Goal: Use online tool/utility

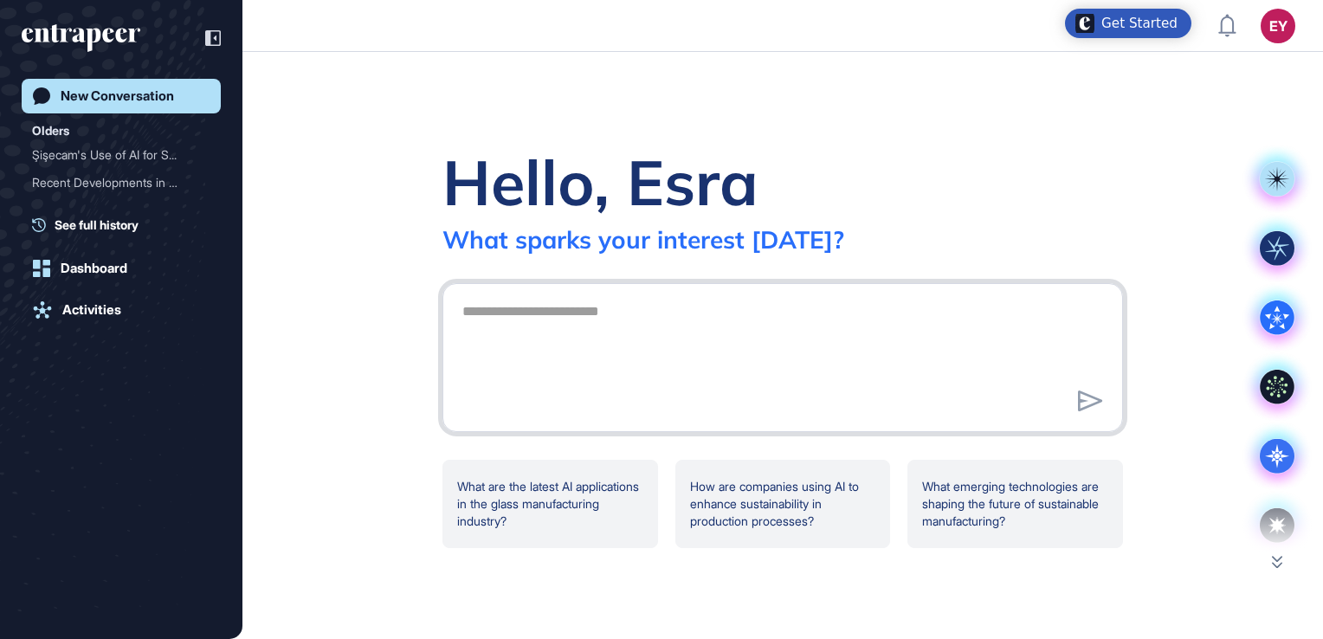
scroll to position [639, 1323]
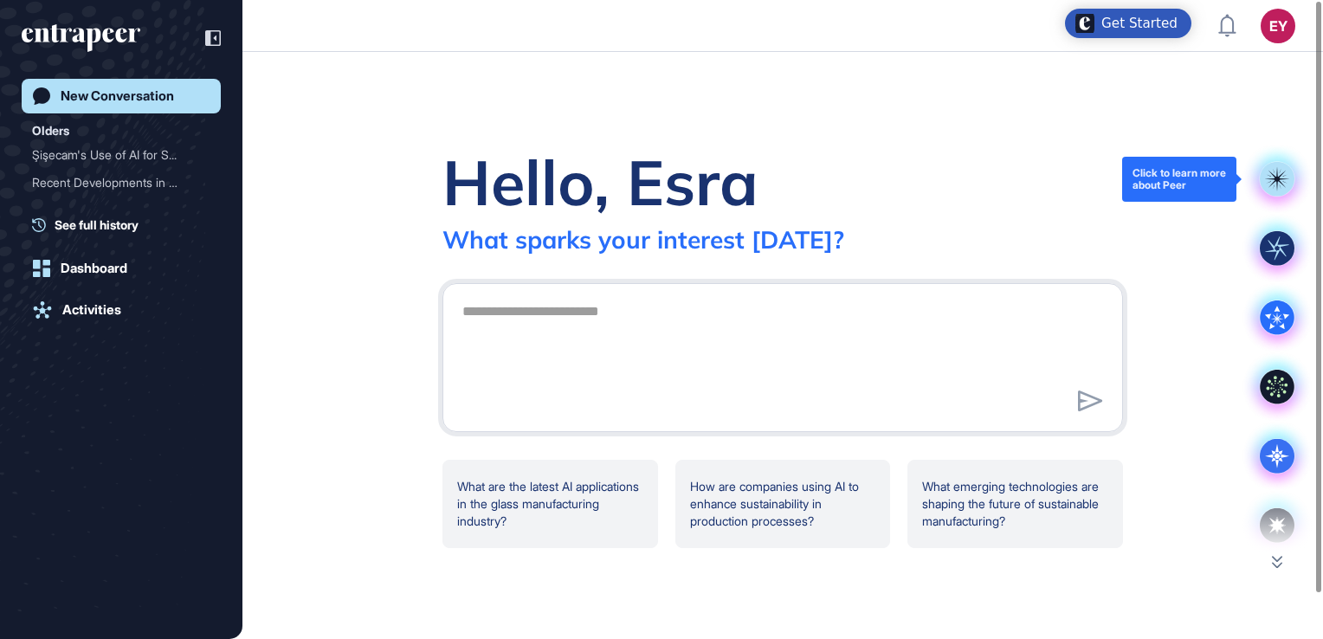
click at [804, 194] on rect at bounding box center [1277, 179] width 35 height 35
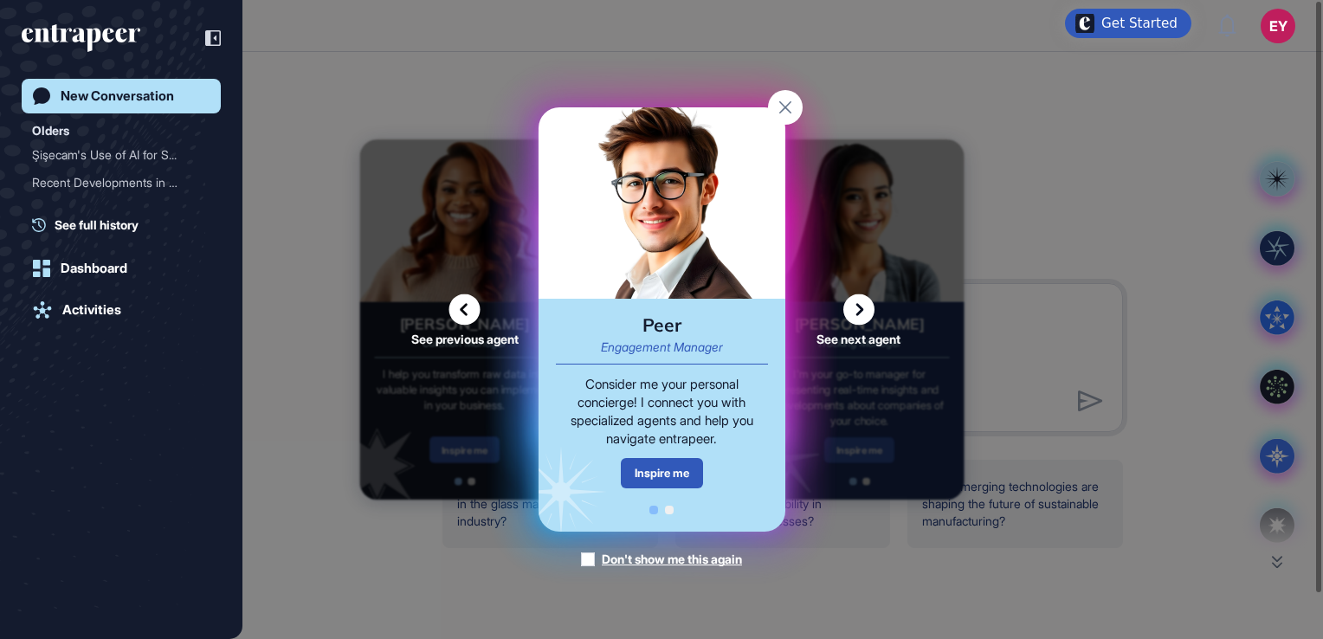
click at [804, 303] on icon at bounding box center [858, 309] width 31 height 31
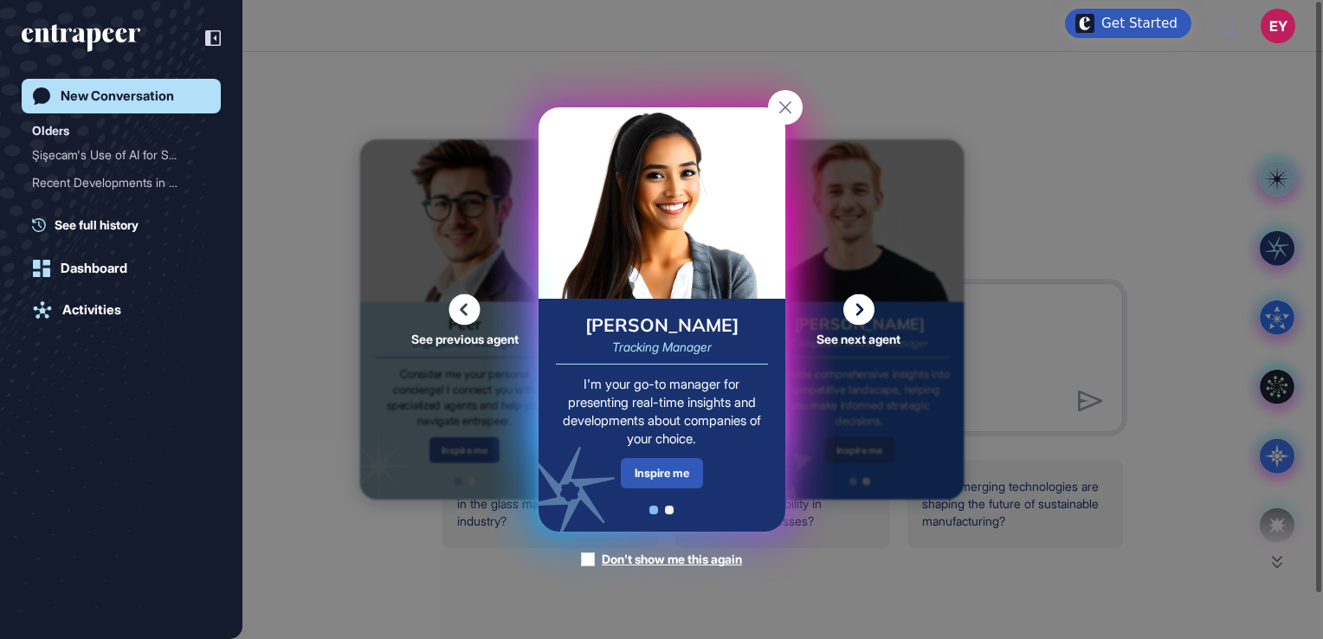
click at [804, 303] on icon at bounding box center [858, 309] width 31 height 31
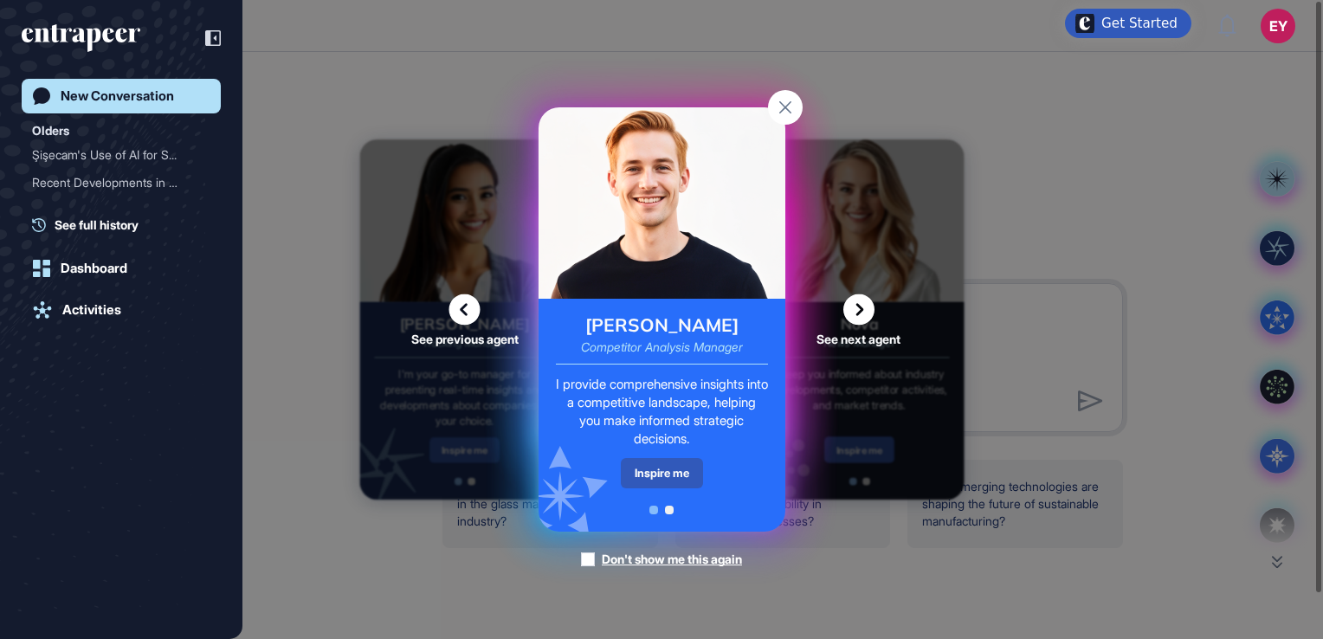
click at [804, 303] on icon at bounding box center [858, 309] width 31 height 31
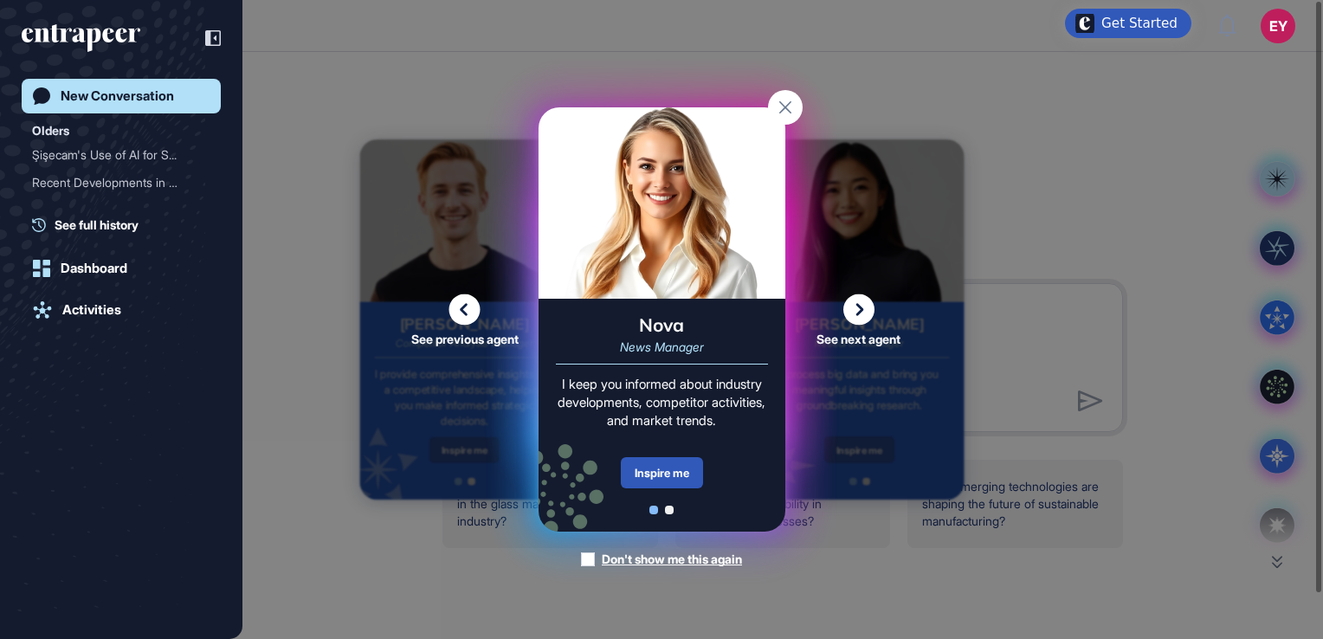
click at [804, 303] on icon at bounding box center [858, 309] width 31 height 31
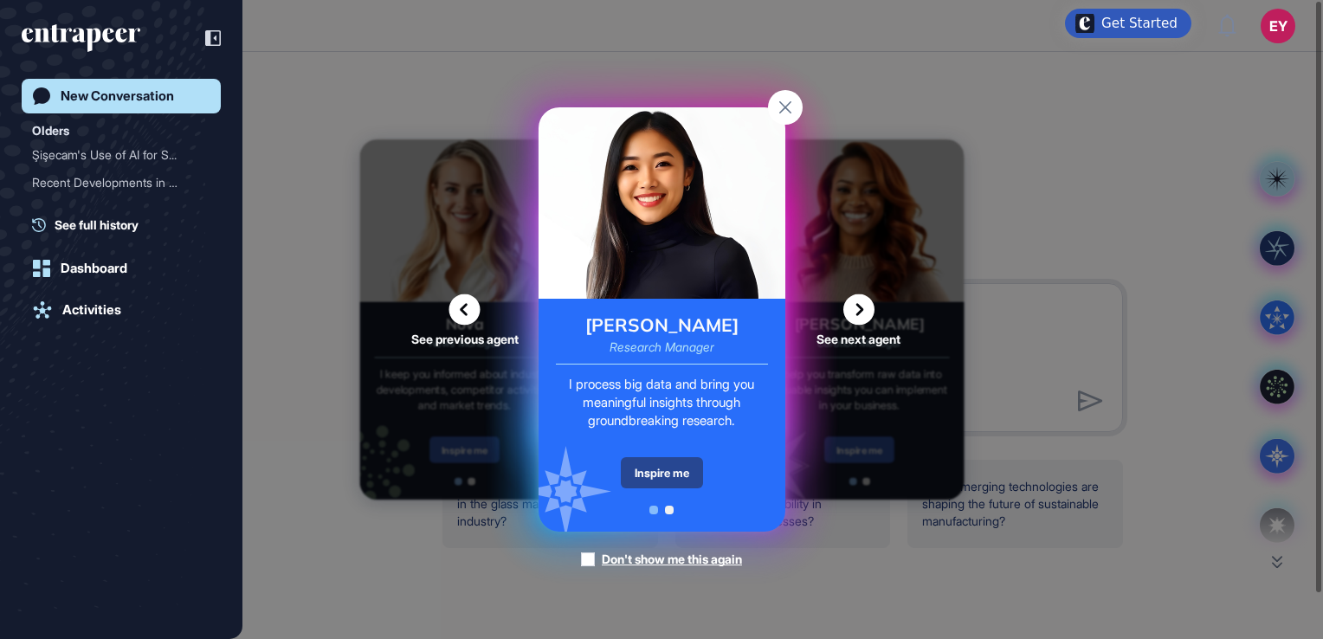
click at [655, 477] on div "Inspire me" at bounding box center [662, 472] width 82 height 31
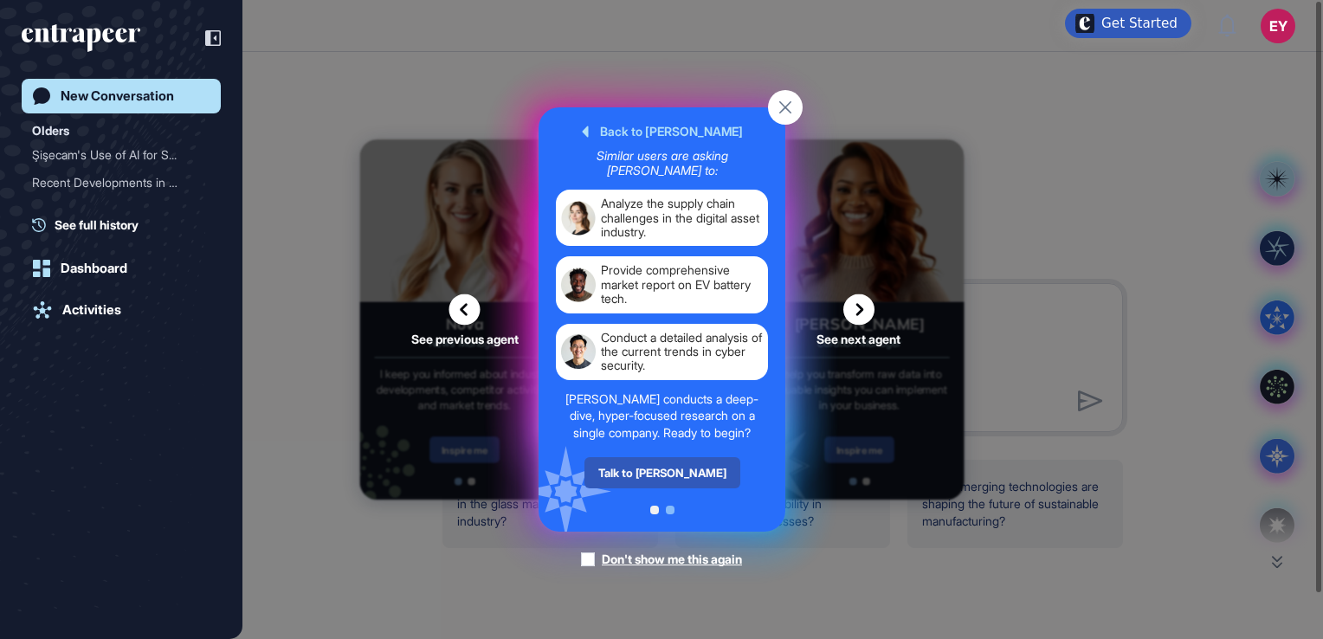
click at [655, 477] on div "Talk to [PERSON_NAME]" at bounding box center [661, 472] width 156 height 31
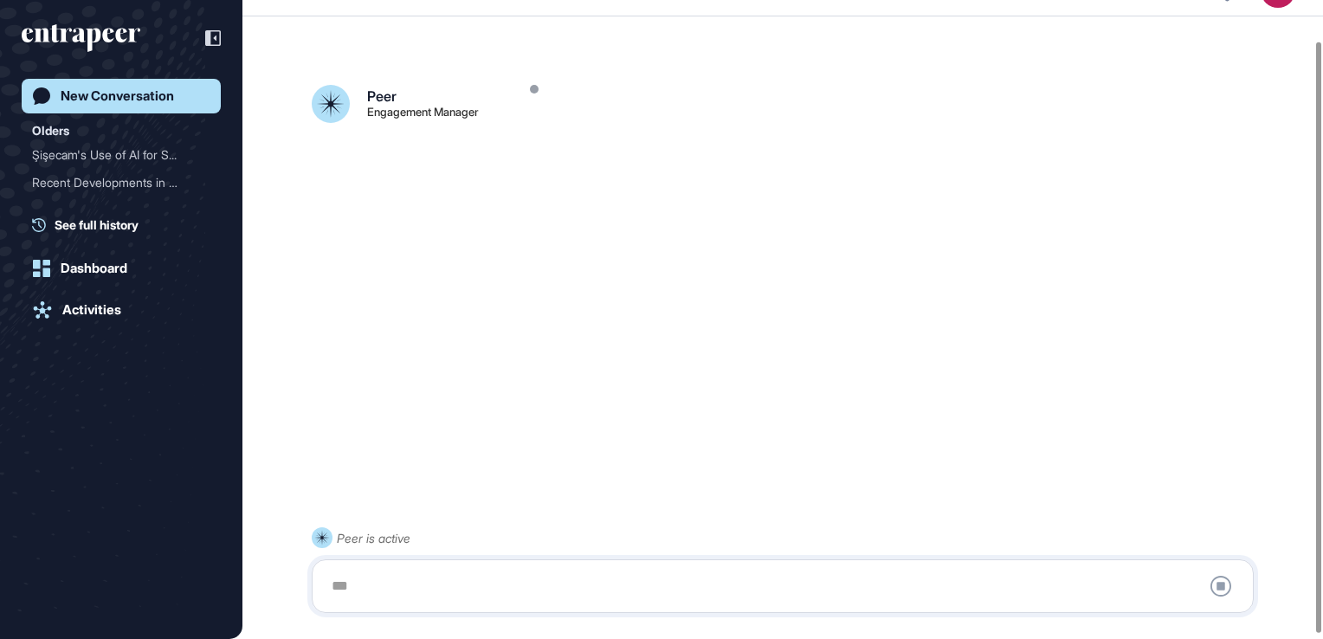
scroll to position [48, 0]
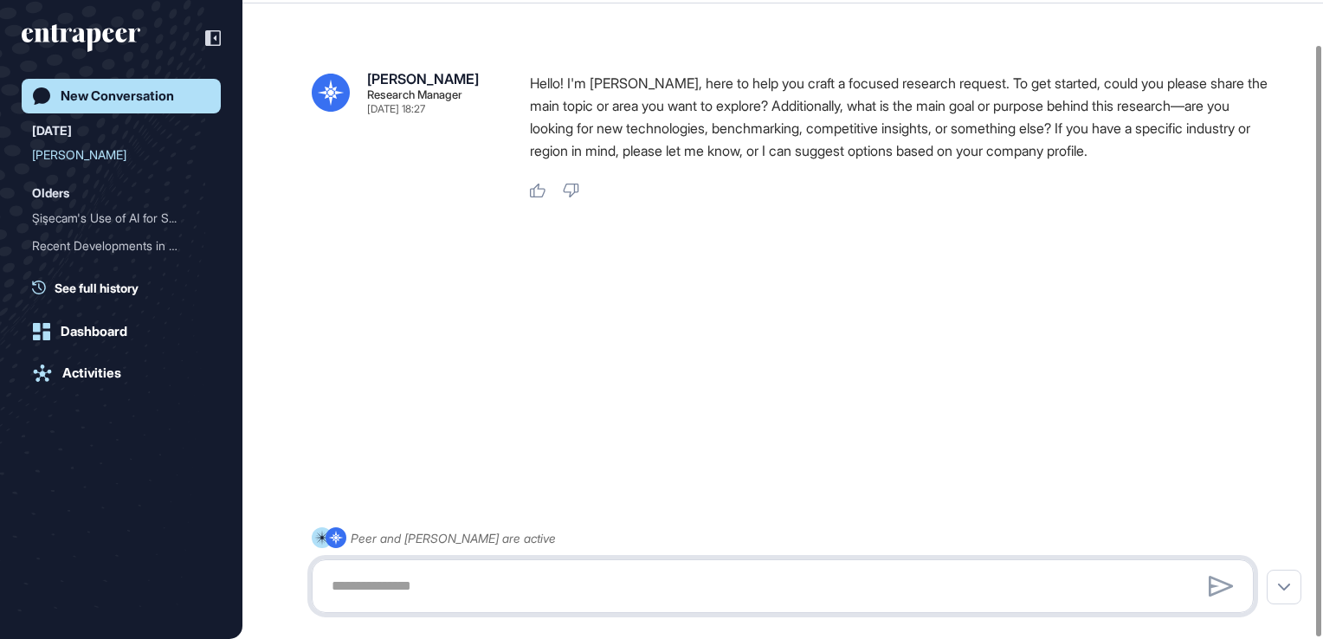
click at [584, 571] on textarea at bounding box center [782, 586] width 923 height 35
click at [353, 571] on textarea at bounding box center [782, 586] width 923 height 35
paste textarea "**********"
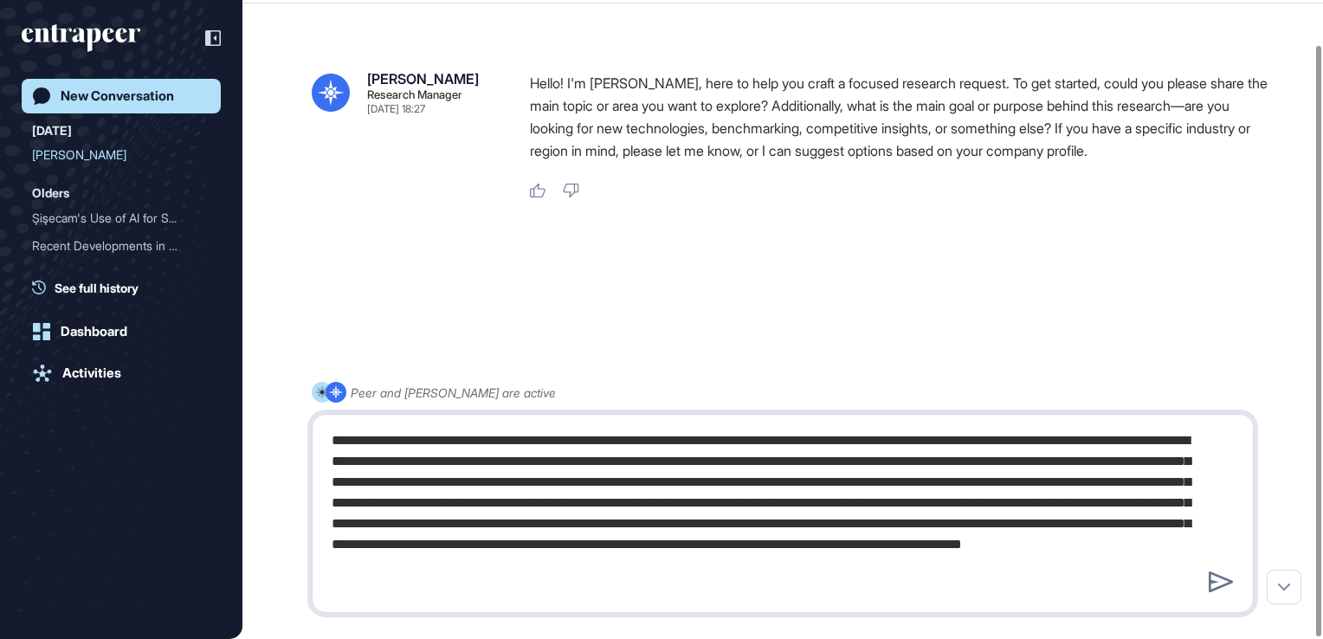
click at [596, 571] on textarea "**********" at bounding box center [782, 513] width 923 height 180
paste textarea "**********"
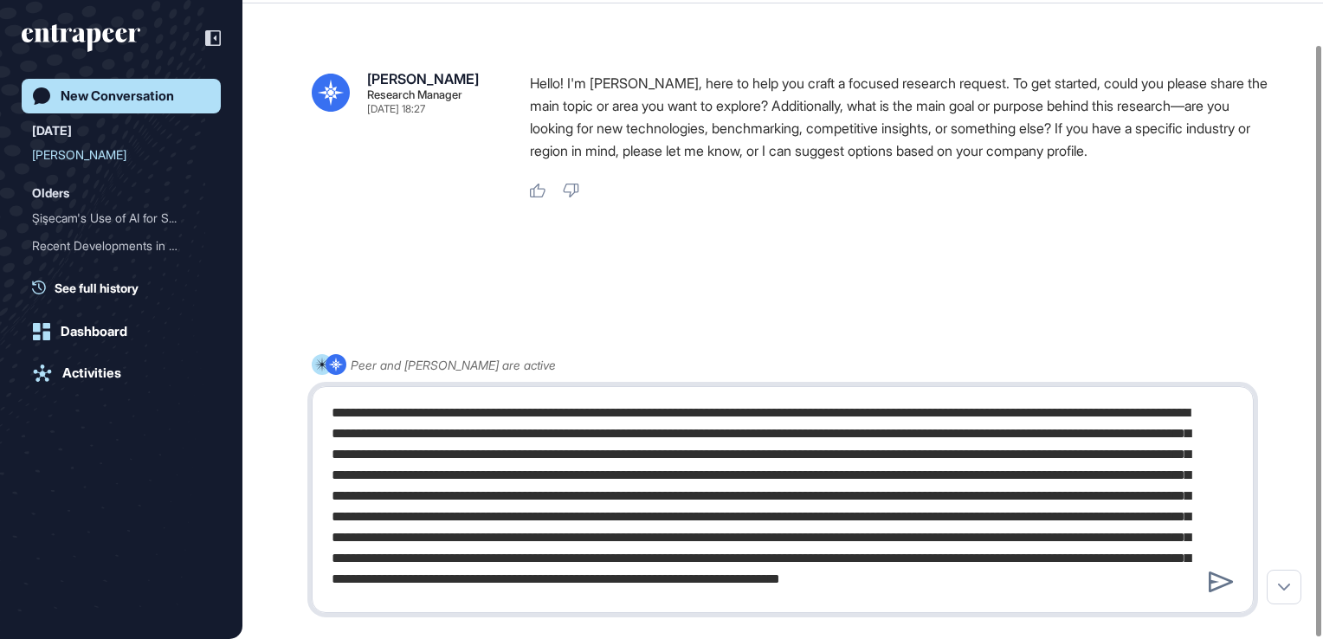
scroll to position [25, 0]
type textarea "**********"
click at [804, 408] on div at bounding box center [783, 499] width 942 height 227
click at [804, 571] on icon at bounding box center [1221, 581] width 25 height 21
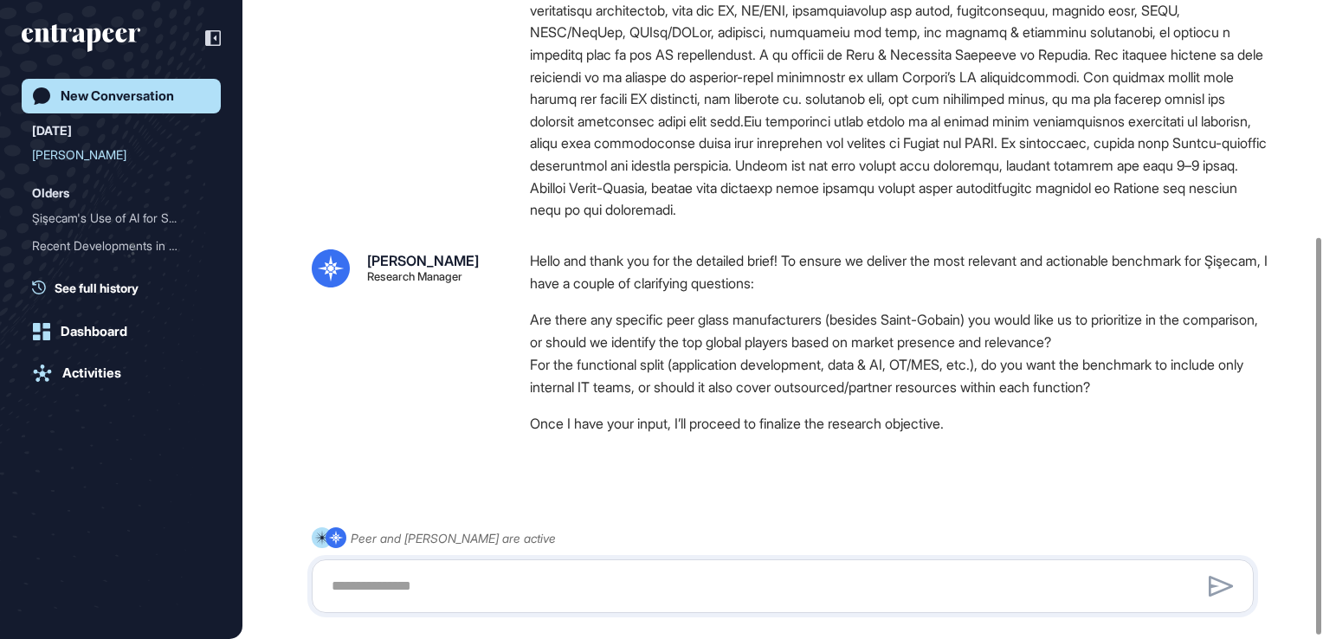
scroll to position [385, 0]
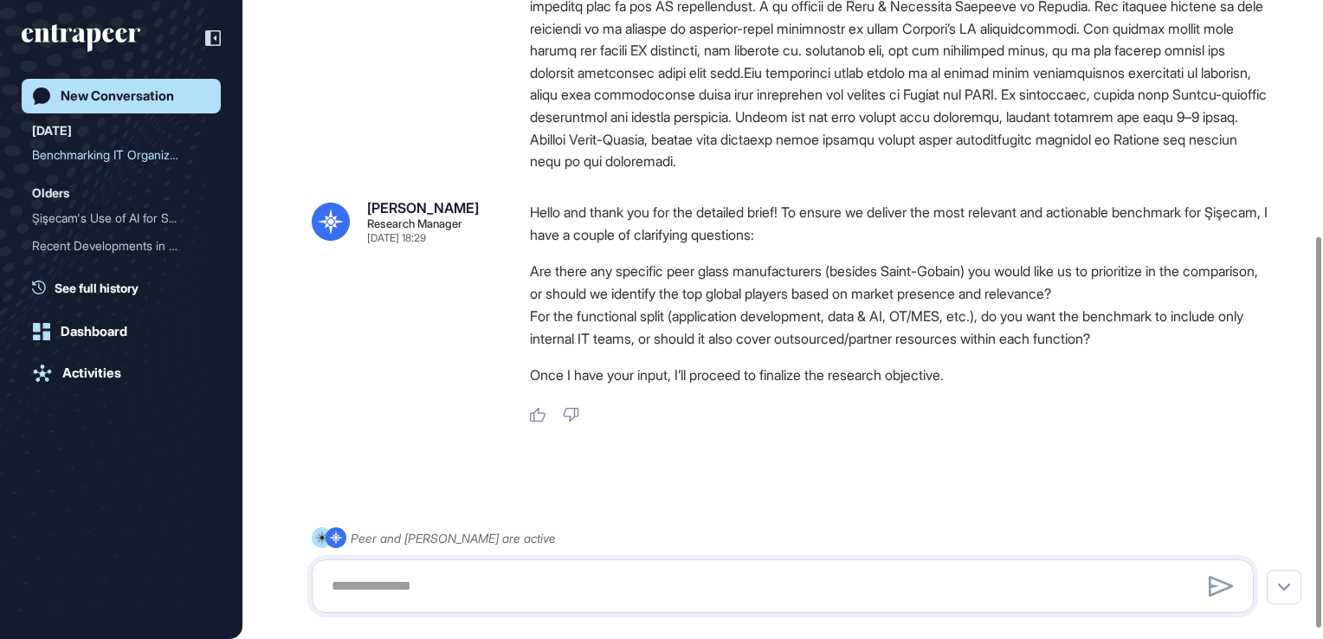
click at [509, 571] on div at bounding box center [783, 586] width 942 height 54
click at [512, 571] on textarea at bounding box center [782, 586] width 923 height 35
type textarea "**********"
click at [804, 571] on icon at bounding box center [1221, 586] width 24 height 21
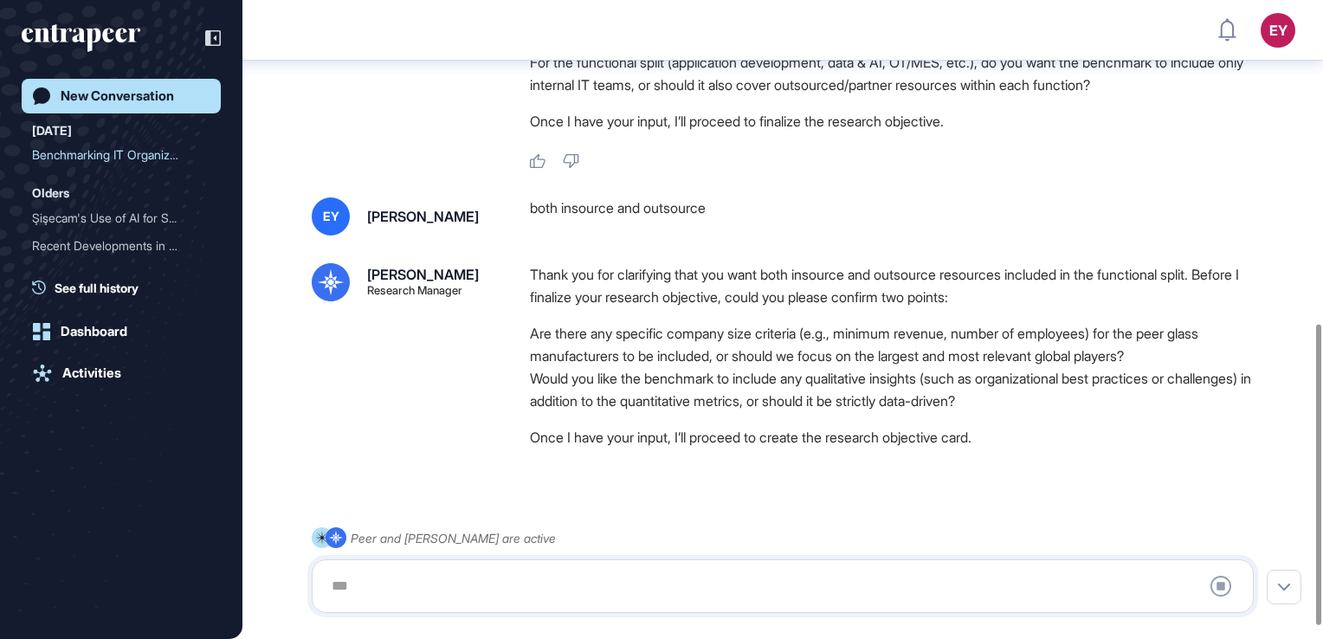
scroll to position [710, 0]
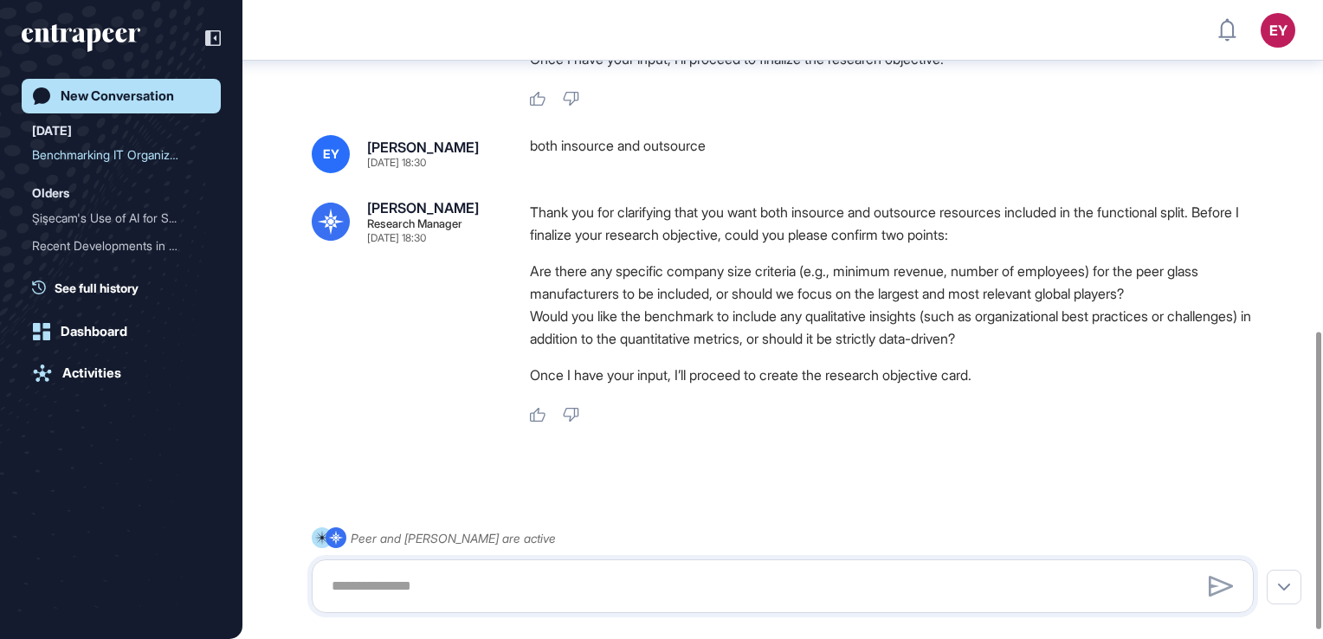
click at [804, 563] on div at bounding box center [783, 586] width 942 height 54
click at [804, 571] on textarea at bounding box center [782, 586] width 923 height 35
type textarea "**********"
click at [804, 571] on icon at bounding box center [1221, 586] width 25 height 21
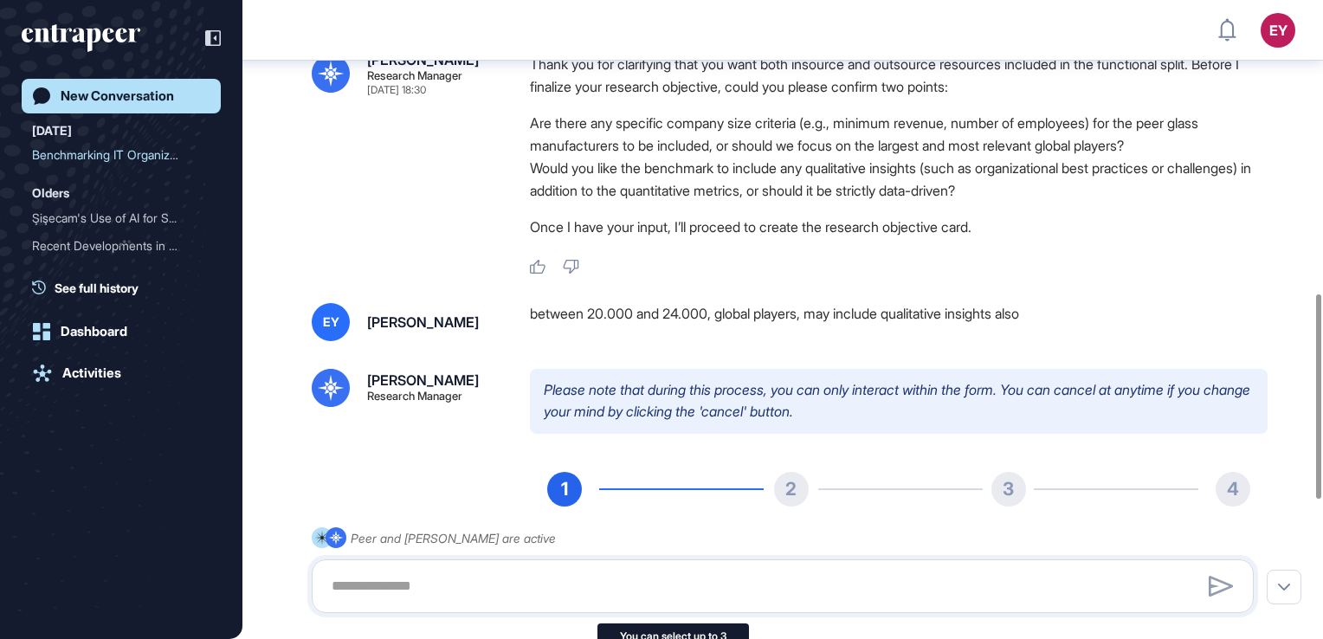
scroll to position [1351, 0]
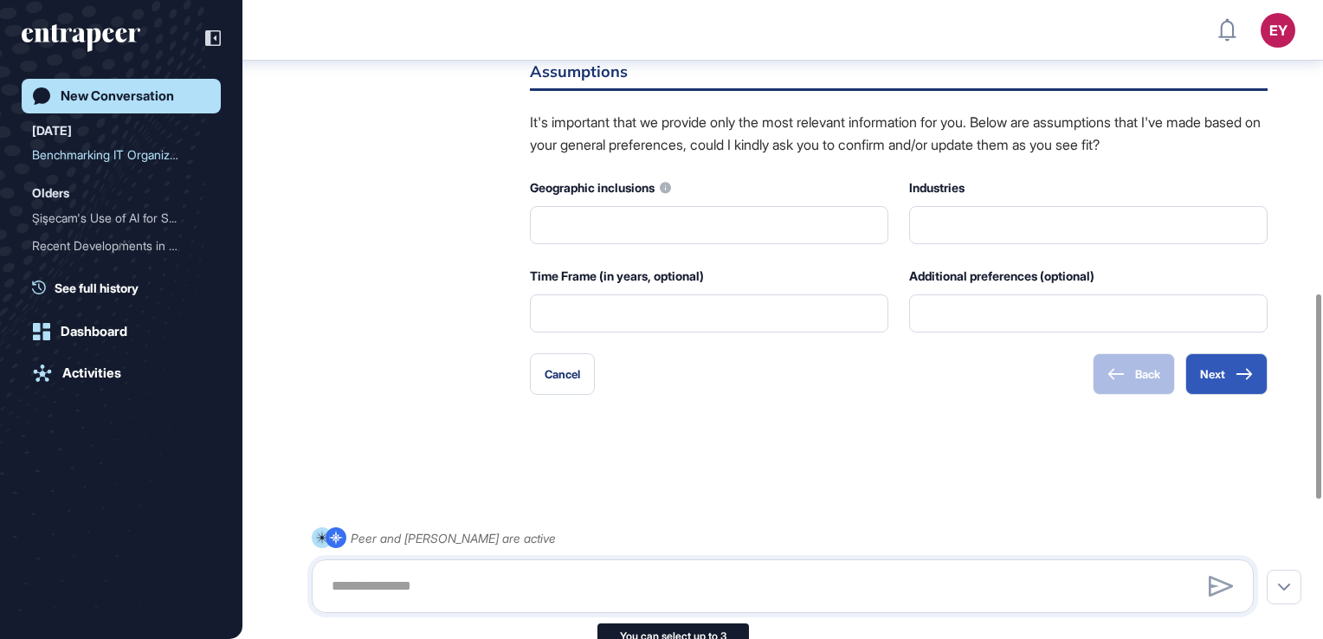
type input "**********"
type input "*"
type input "**********"
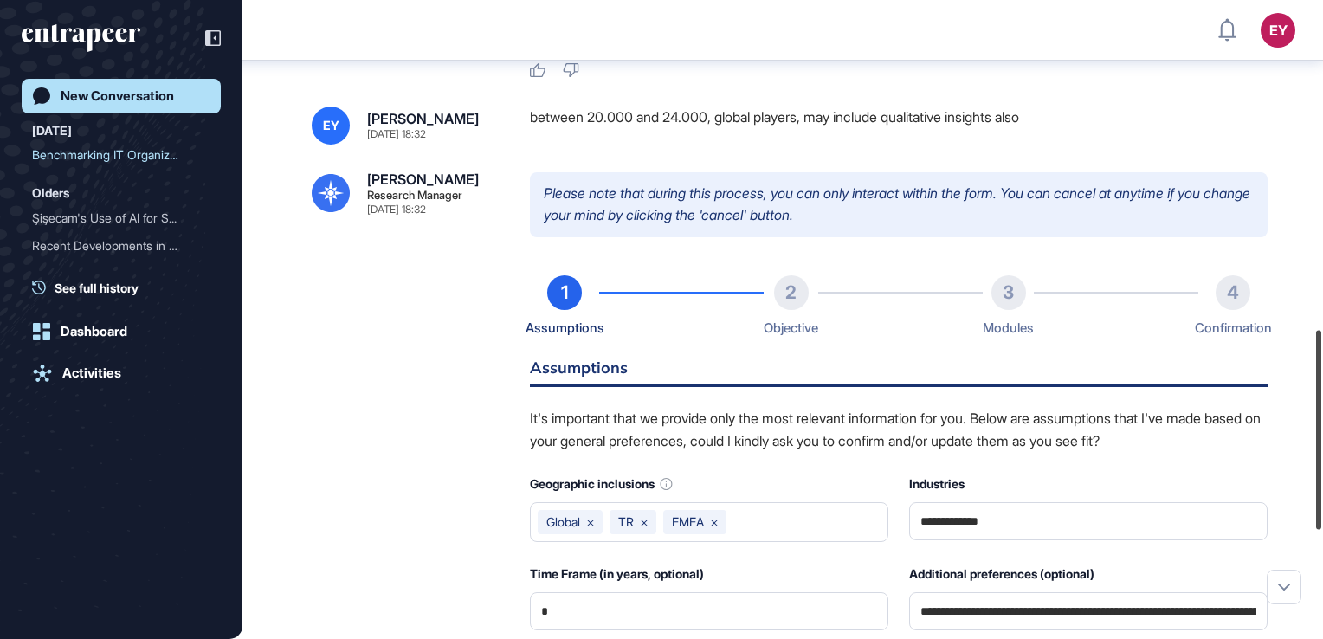
scroll to position [1046, 0]
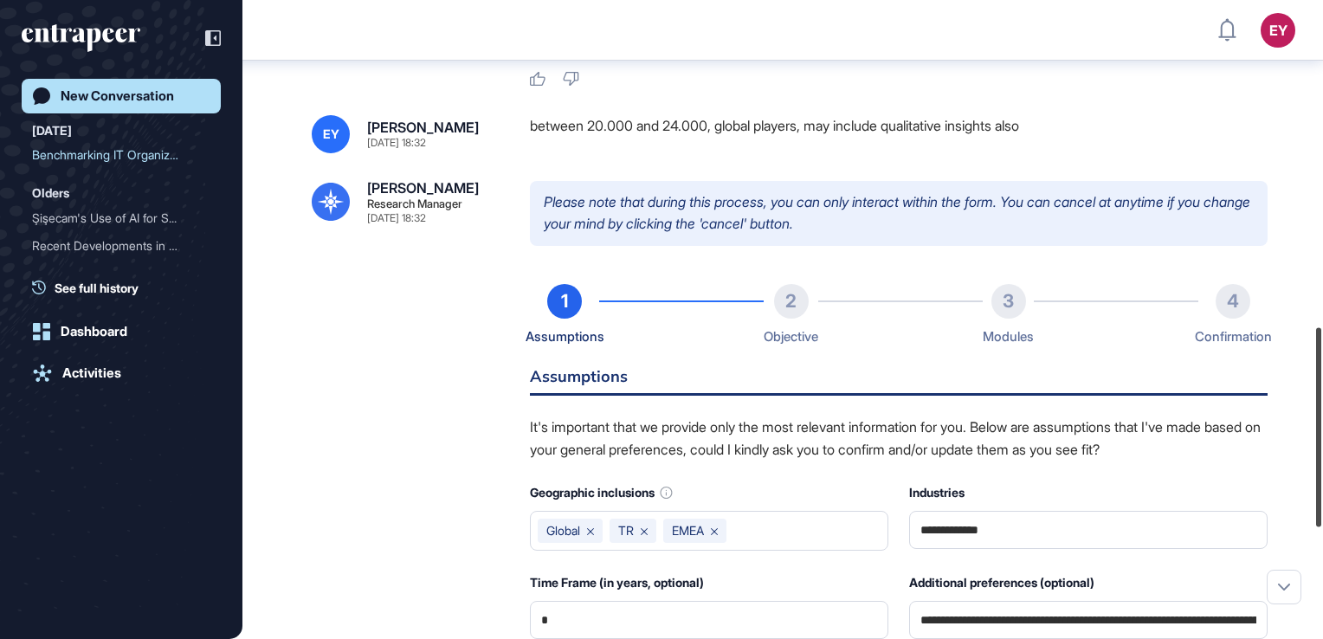
drag, startPoint x: 1318, startPoint y: 481, endPoint x: 1315, endPoint y: 386, distance: 95.3
click at [804, 386] on div at bounding box center [1318, 426] width 5 height 199
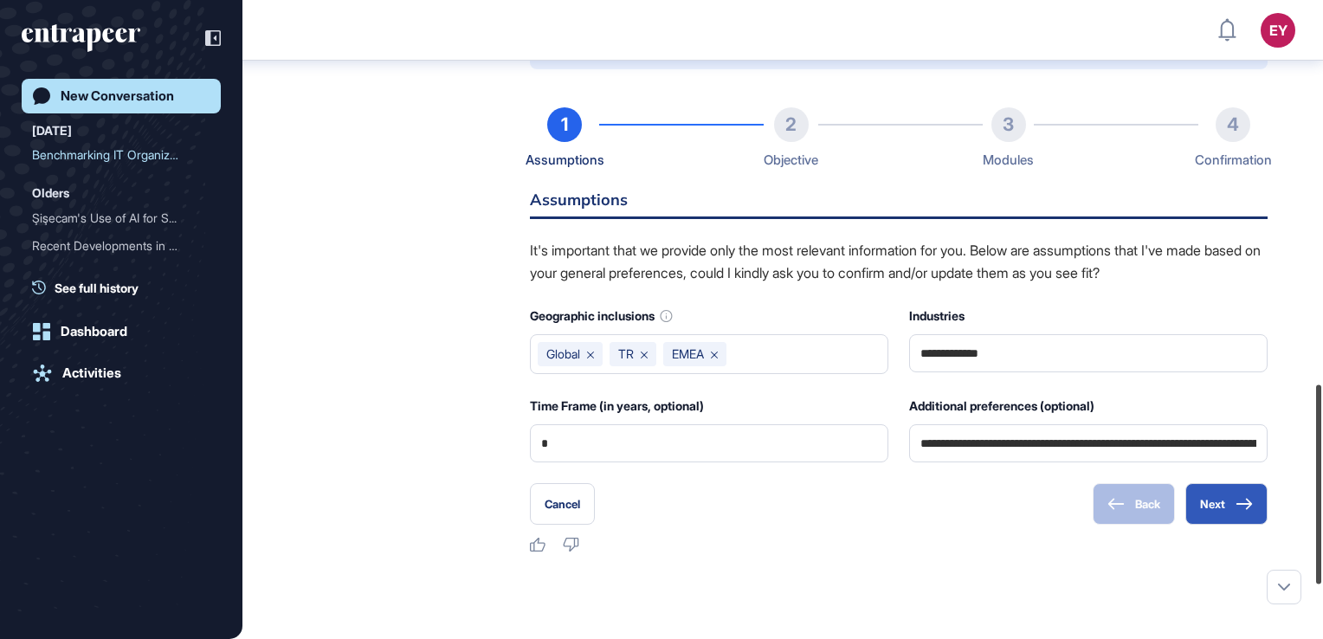
scroll to position [1246, 0]
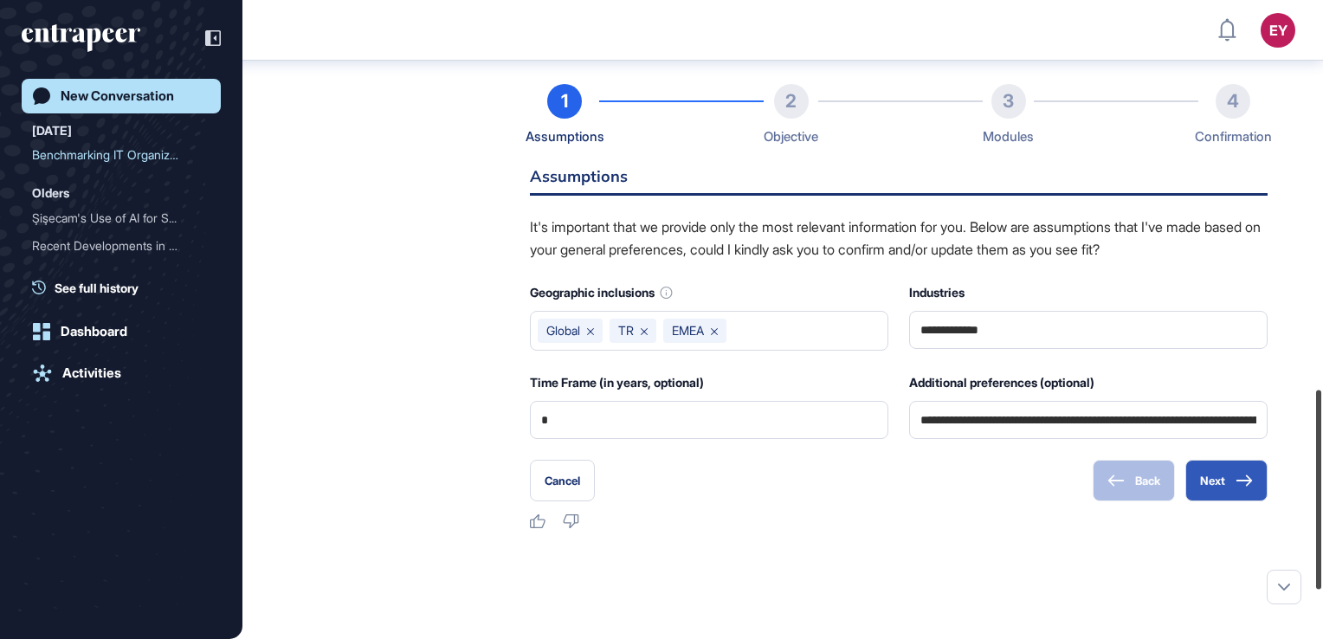
drag, startPoint x: 1315, startPoint y: 386, endPoint x: 1323, endPoint y: 448, distance: 62.8
click at [804, 448] on html "EY Dashboard Profile My Content Request More Data New Conversation [DATE] Bench…" at bounding box center [661, 319] width 1323 height 639
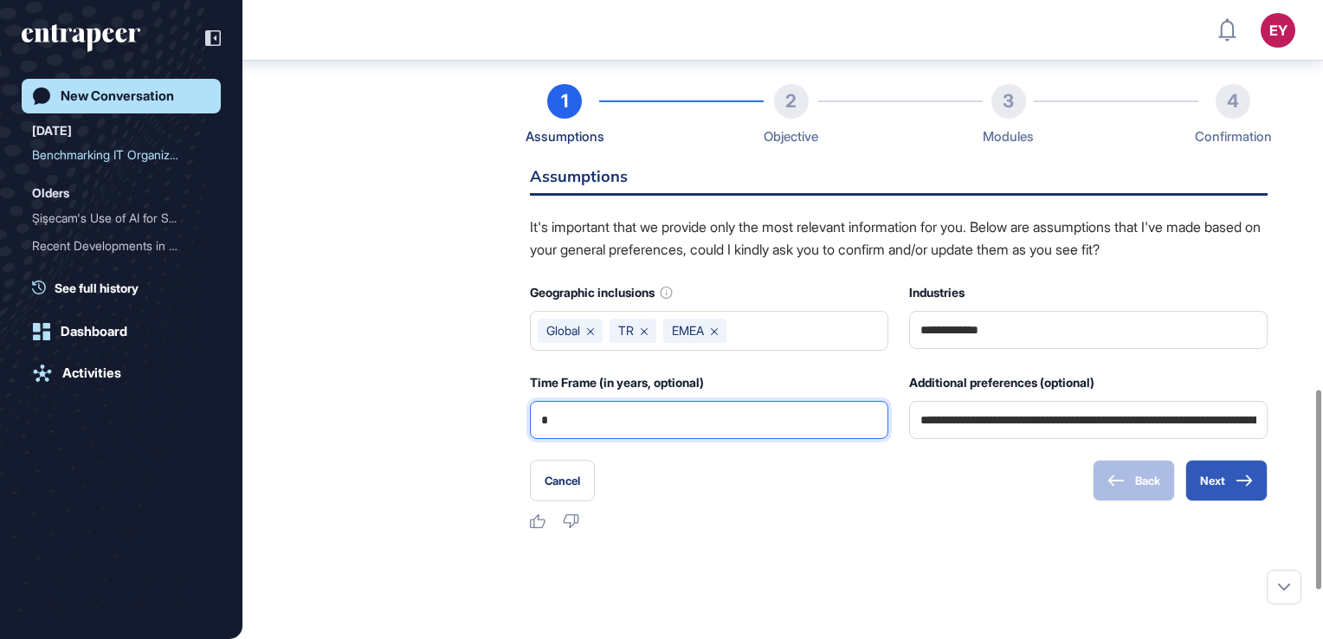
click at [551, 438] on input "*" at bounding box center [709, 420] width 336 height 36
type input "*"
click at [804, 530] on div "Like Dislike" at bounding box center [899, 522] width 738 height 16
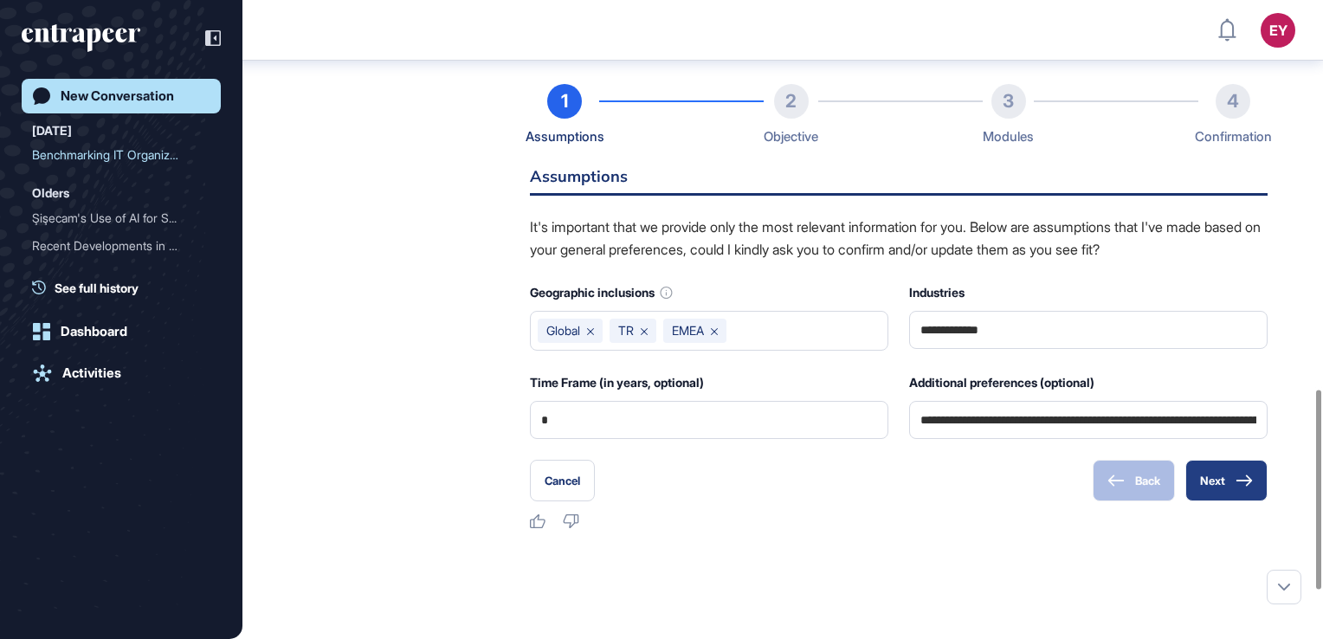
click at [804, 501] on button "Next" at bounding box center [1226, 481] width 82 height 42
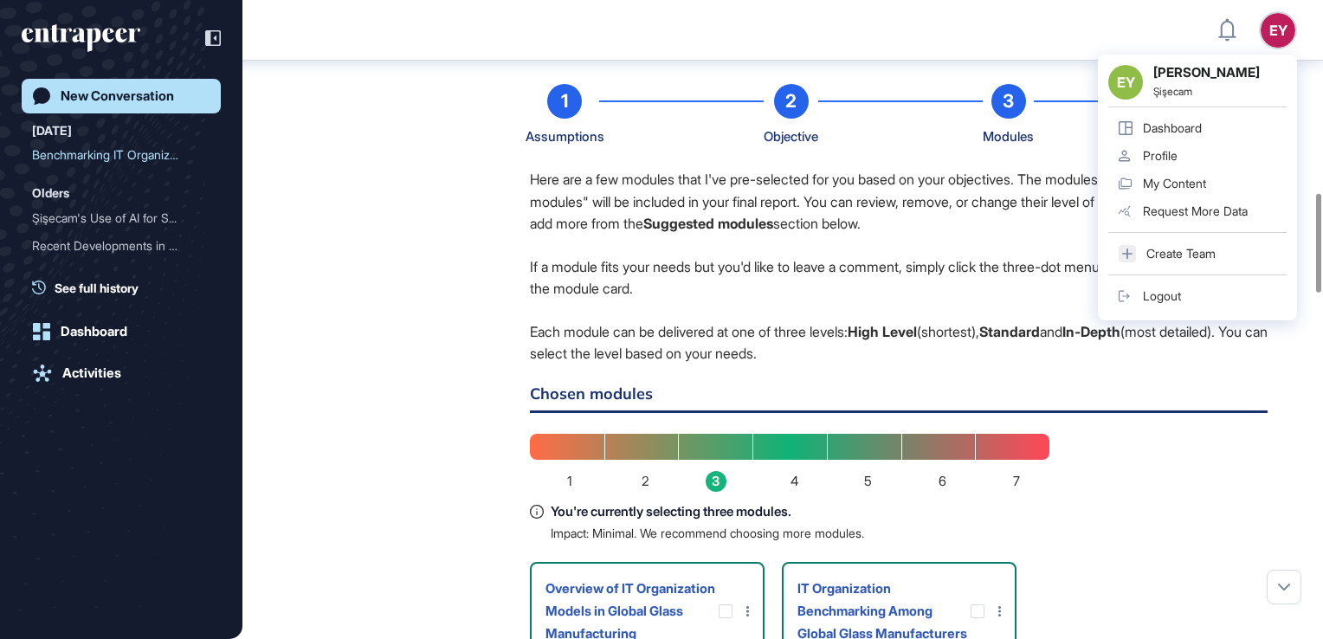
click at [804, 341] on p "Each module can be delivered at one of three levels: High Level (shortest), Sta…" at bounding box center [899, 343] width 738 height 44
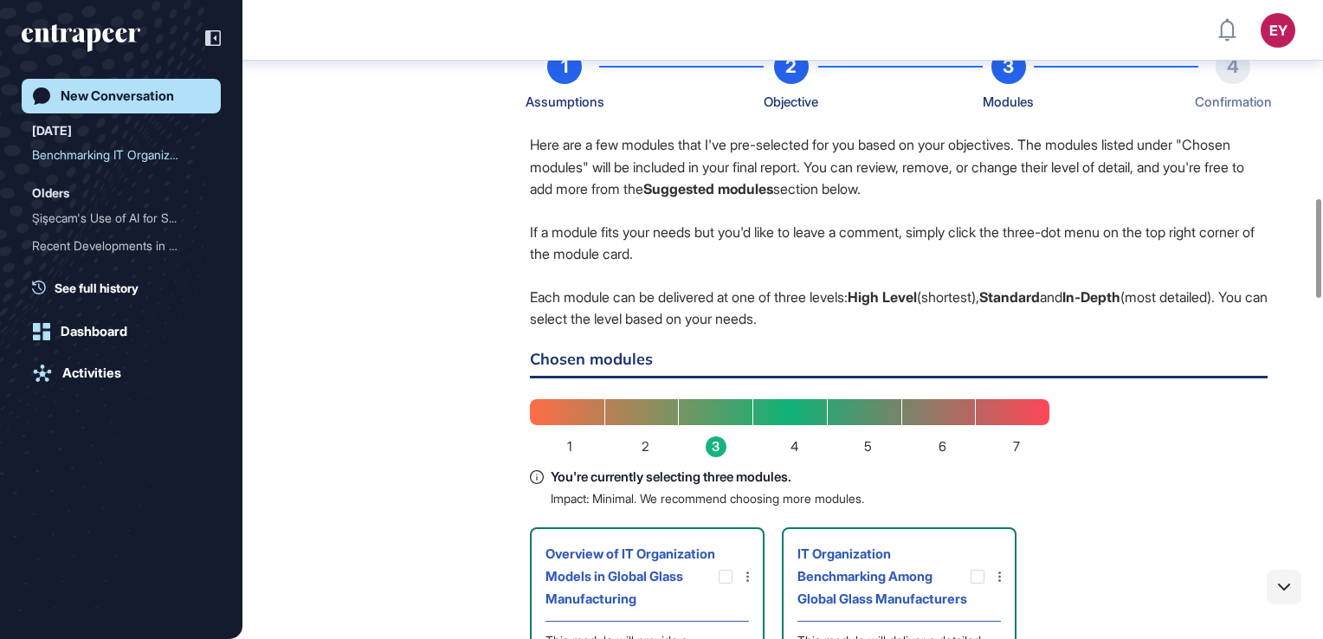
click at [804, 571] on icon at bounding box center [1284, 586] width 12 height 7
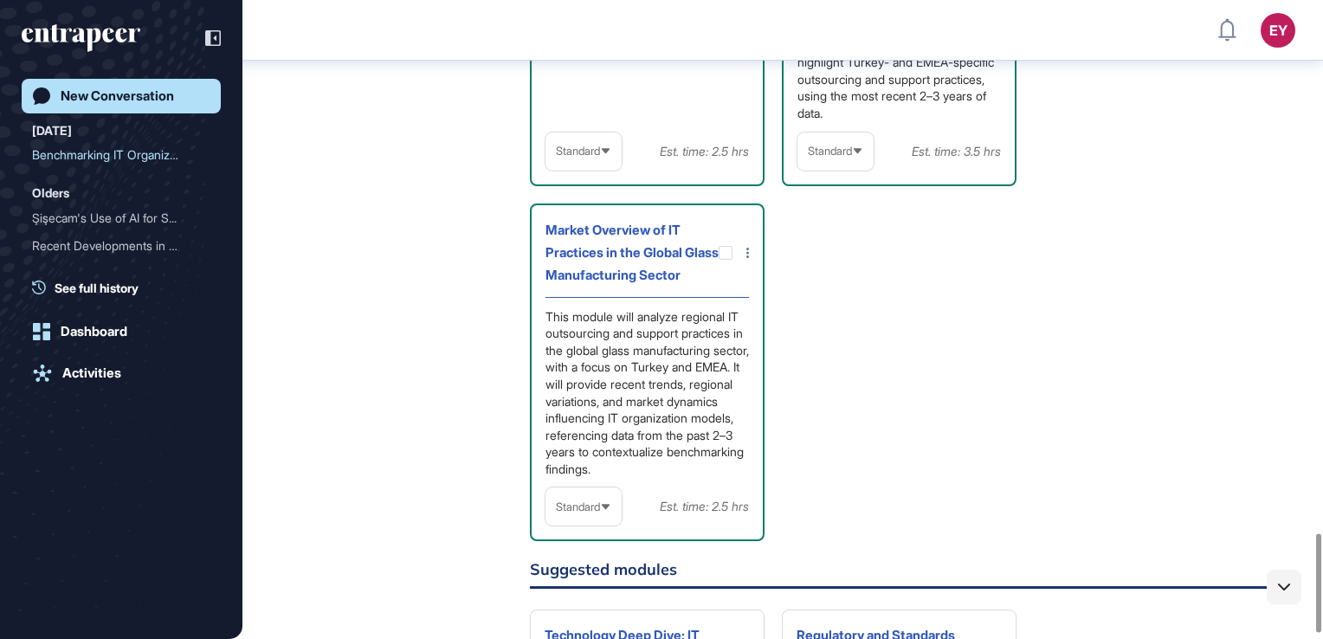
scroll to position [3481, 0]
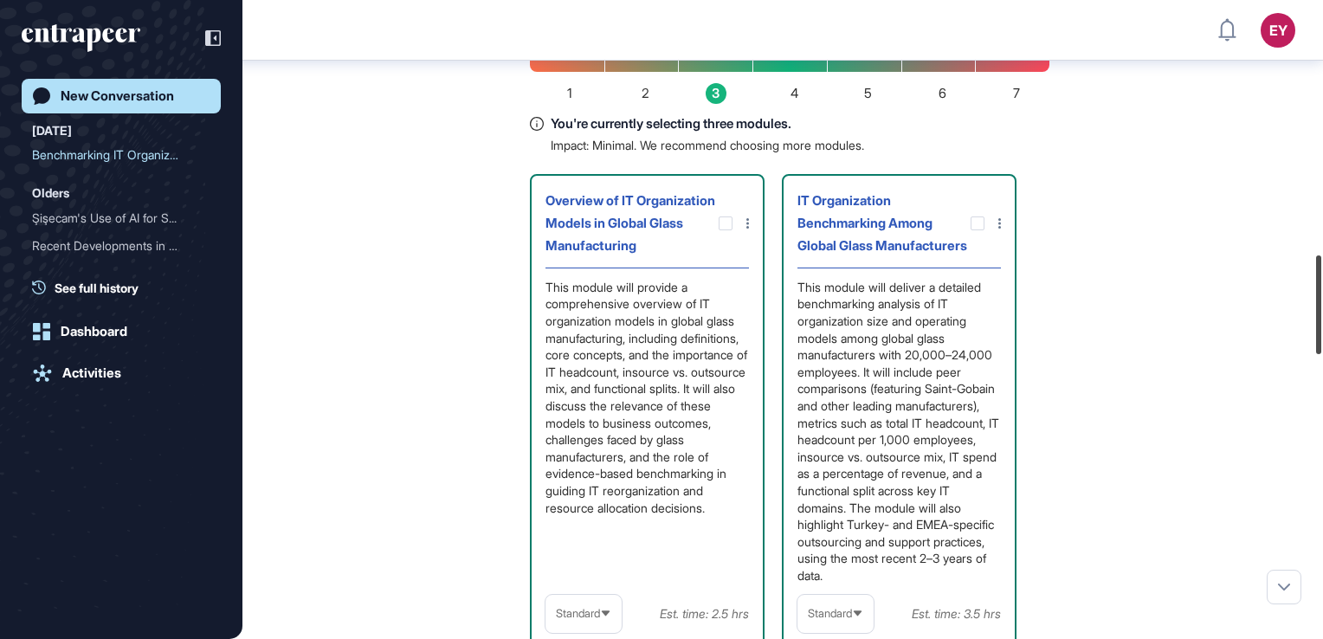
scroll to position [1645, 0]
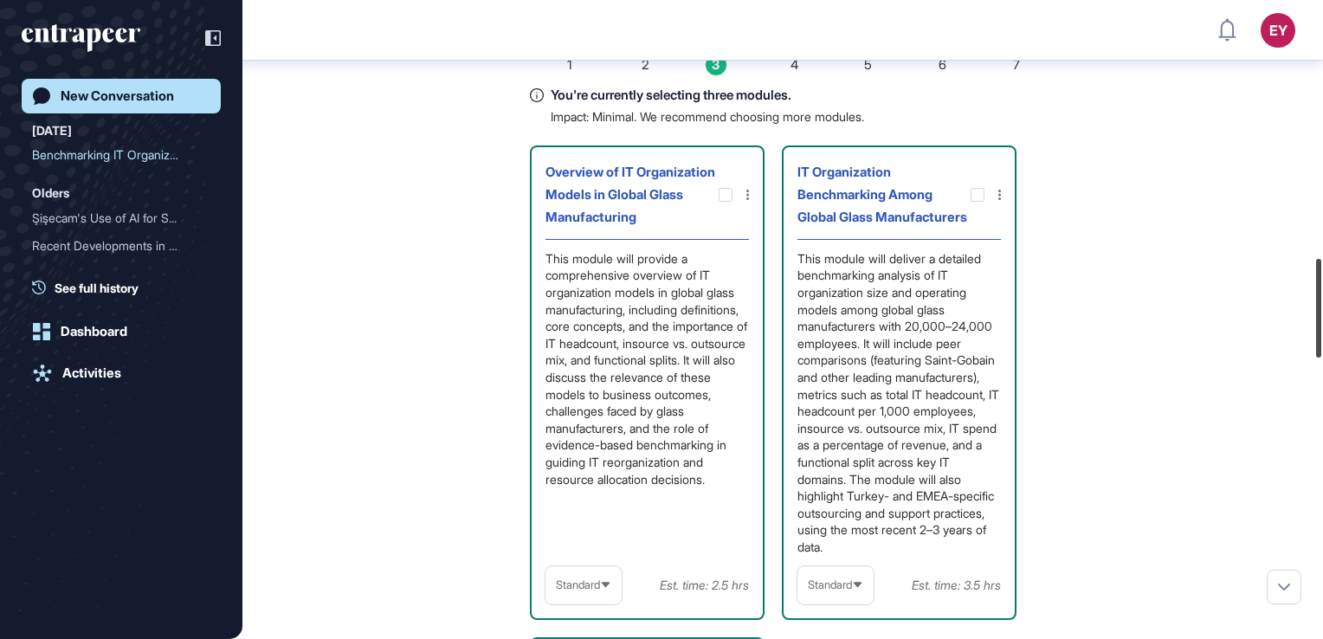
drag, startPoint x: 1318, startPoint y: 551, endPoint x: 1325, endPoint y: 271, distance: 279.7
click at [804, 271] on html "EY Dashboard Profile My Content Request More Data New Conversation [DATE] Bench…" at bounding box center [661, 319] width 1323 height 639
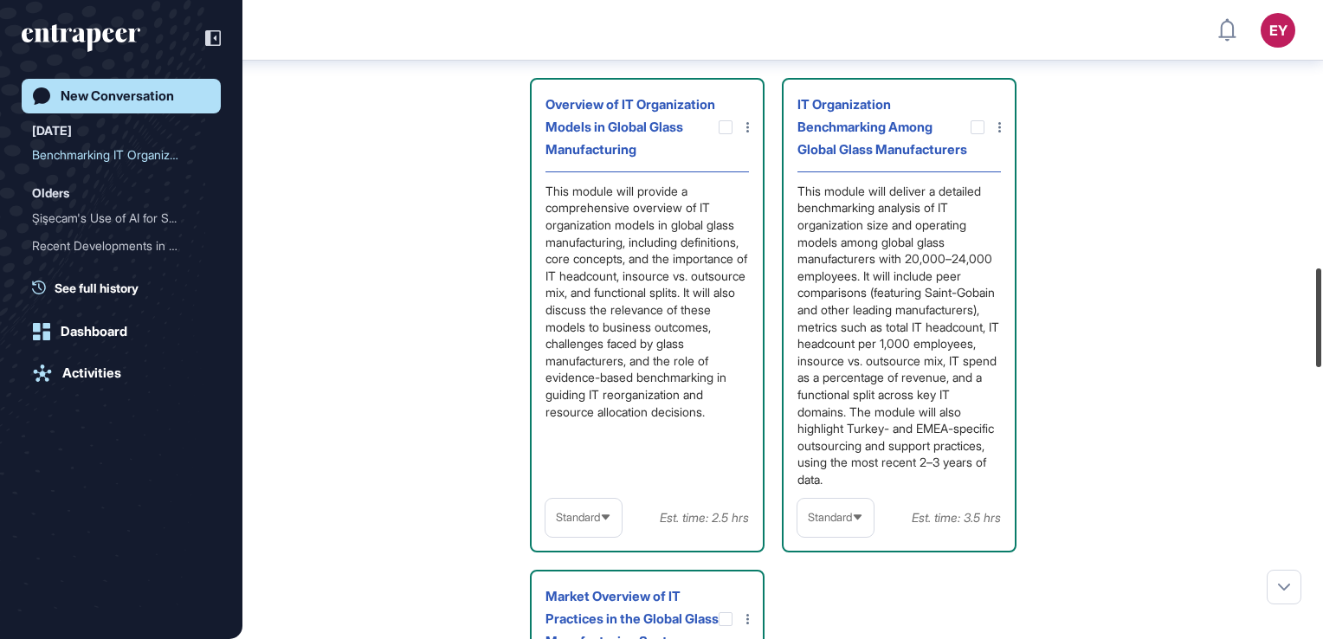
scroll to position [1735, 0]
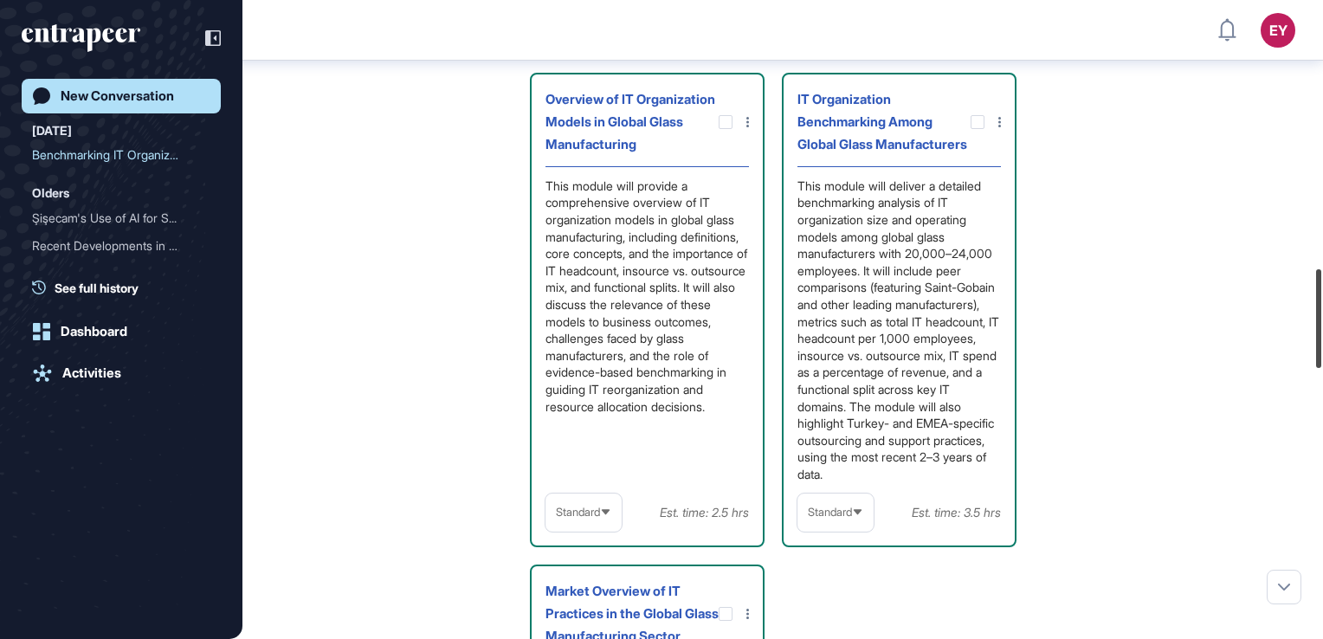
drag, startPoint x: 1316, startPoint y: 286, endPoint x: 1316, endPoint y: 296, distance: 10.4
click at [804, 296] on div at bounding box center [1318, 318] width 5 height 99
click at [613, 529] on div "Standard" at bounding box center [583, 512] width 76 height 34
click at [804, 378] on div "[PERSON_NAME] Research Manager [DATE] 18:27 Hello! I'm [PERSON_NAME], here to h…" at bounding box center [782, 265] width 1080 height 3879
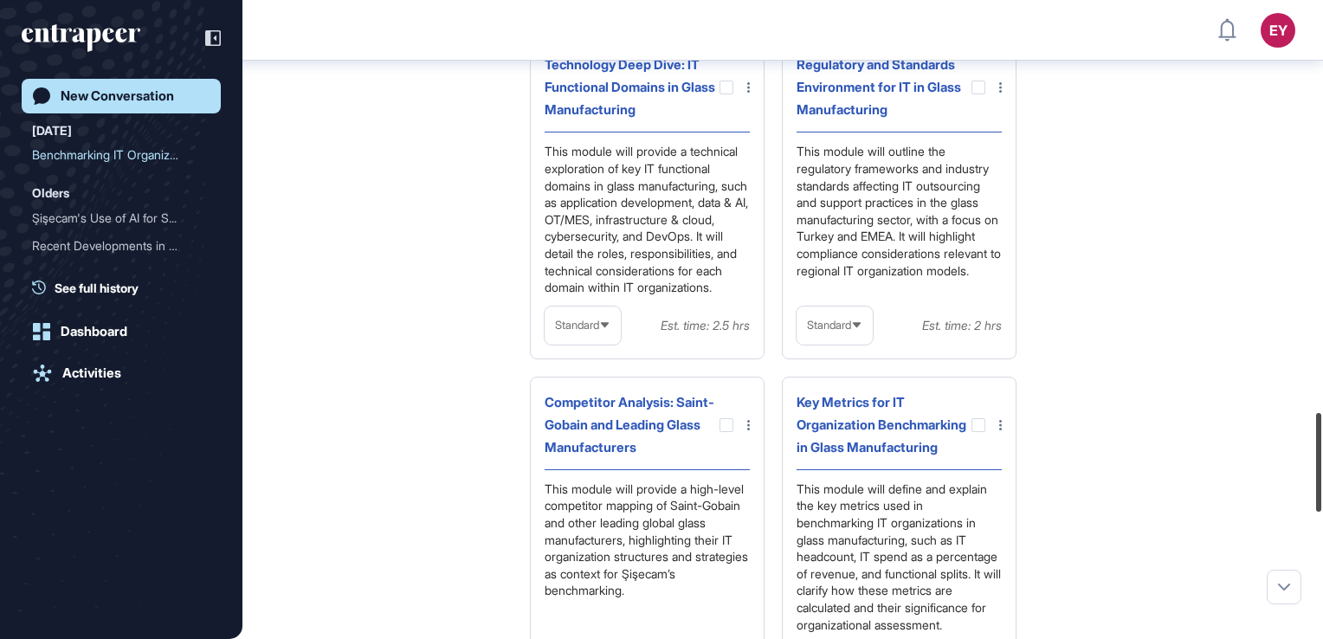
scroll to position [2661, 0]
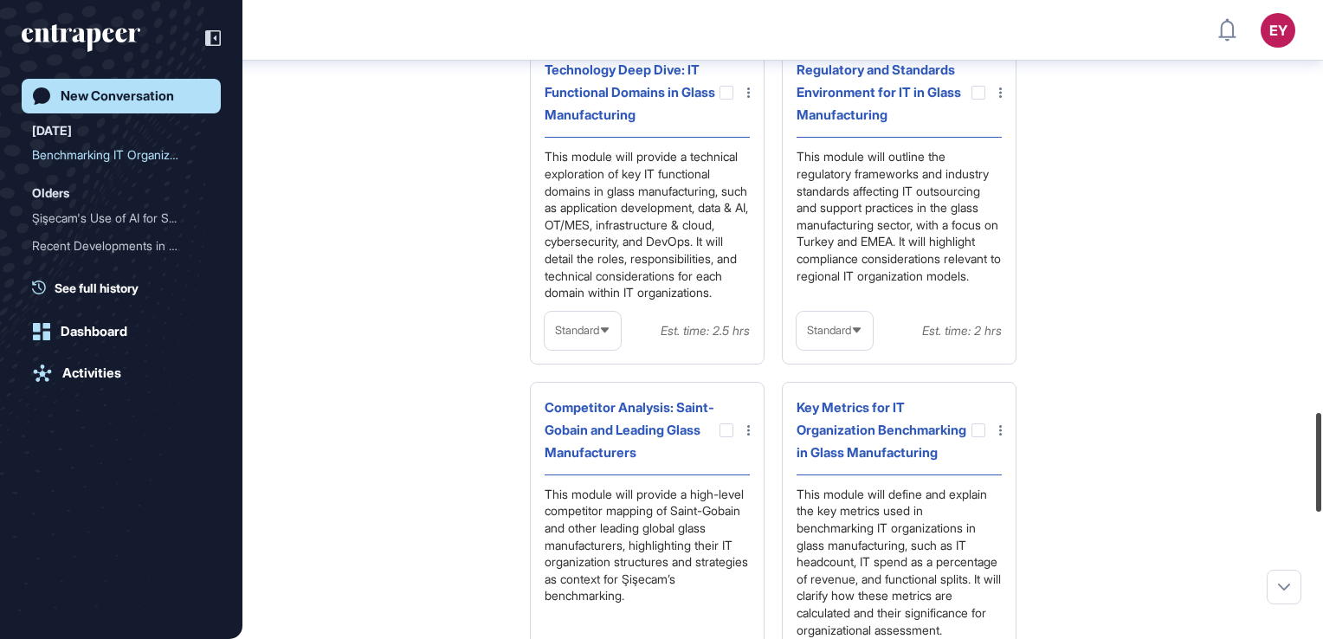
drag, startPoint x: 1315, startPoint y: 338, endPoint x: 1305, endPoint y: 481, distance: 143.2
click at [804, 481] on div "EY Dashboard Profile My Content Request More Data New Conversation [DATE] Bench…" at bounding box center [661, 319] width 1323 height 639
click at [748, 98] on icon at bounding box center [748, 92] width 3 height 10
click at [804, 386] on div at bounding box center [661, 319] width 1323 height 639
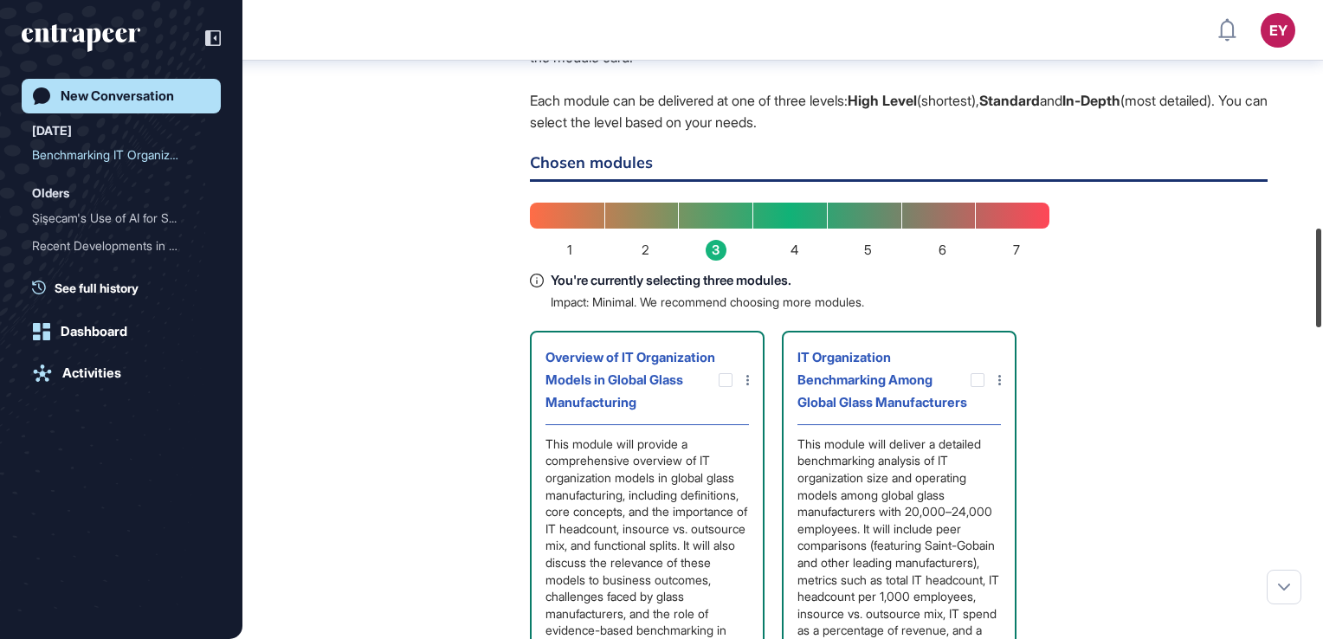
scroll to position [1454, 0]
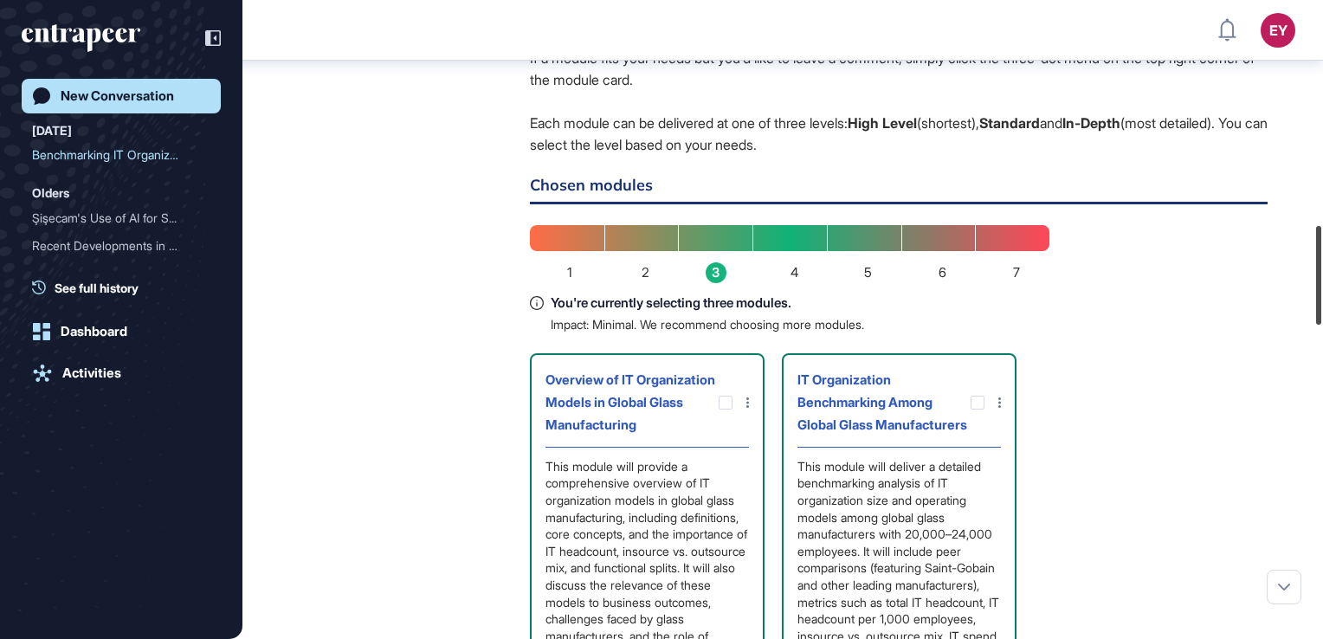
drag, startPoint x: 1318, startPoint y: 434, endPoint x: 1300, endPoint y: 248, distance: 187.0
click at [804, 248] on div "EY Dashboard Profile My Content Request More Data New Conversation [DATE] Bench…" at bounding box center [661, 319] width 1323 height 639
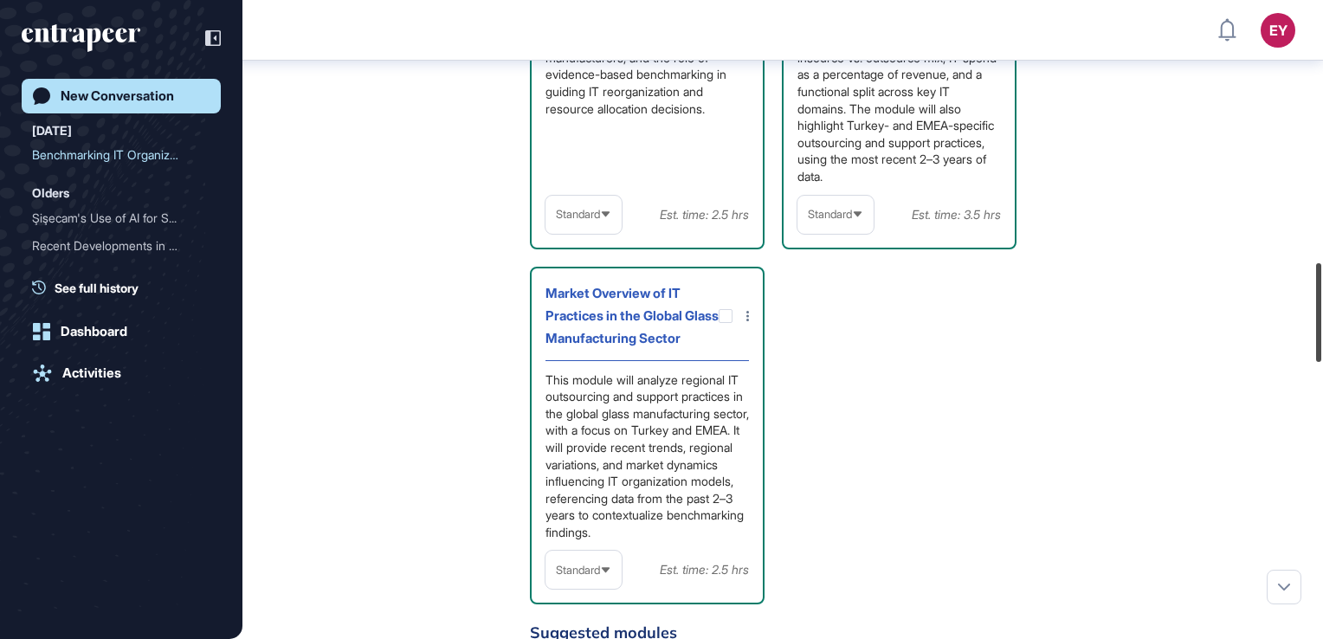
scroll to position [1690, 0]
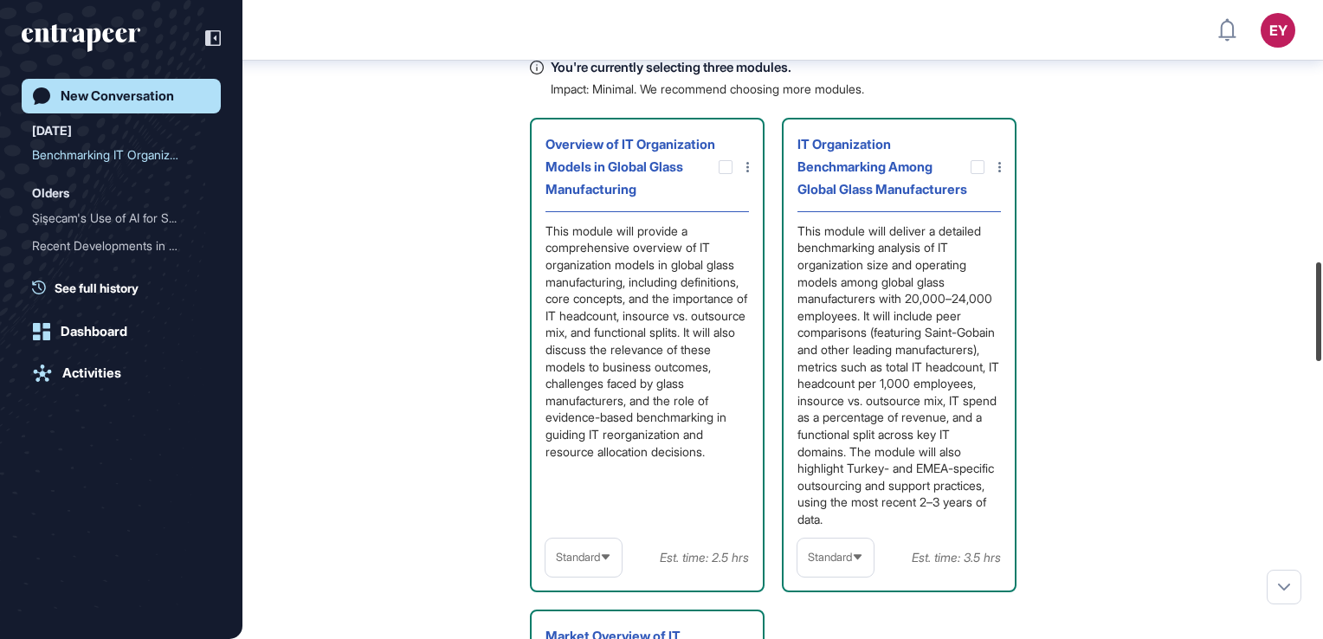
drag, startPoint x: 1320, startPoint y: 301, endPoint x: 1321, endPoint y: 338, distance: 36.4
click at [804, 338] on div at bounding box center [1318, 311] width 5 height 99
click at [0, 0] on icon at bounding box center [0, 0] width 0 height 0
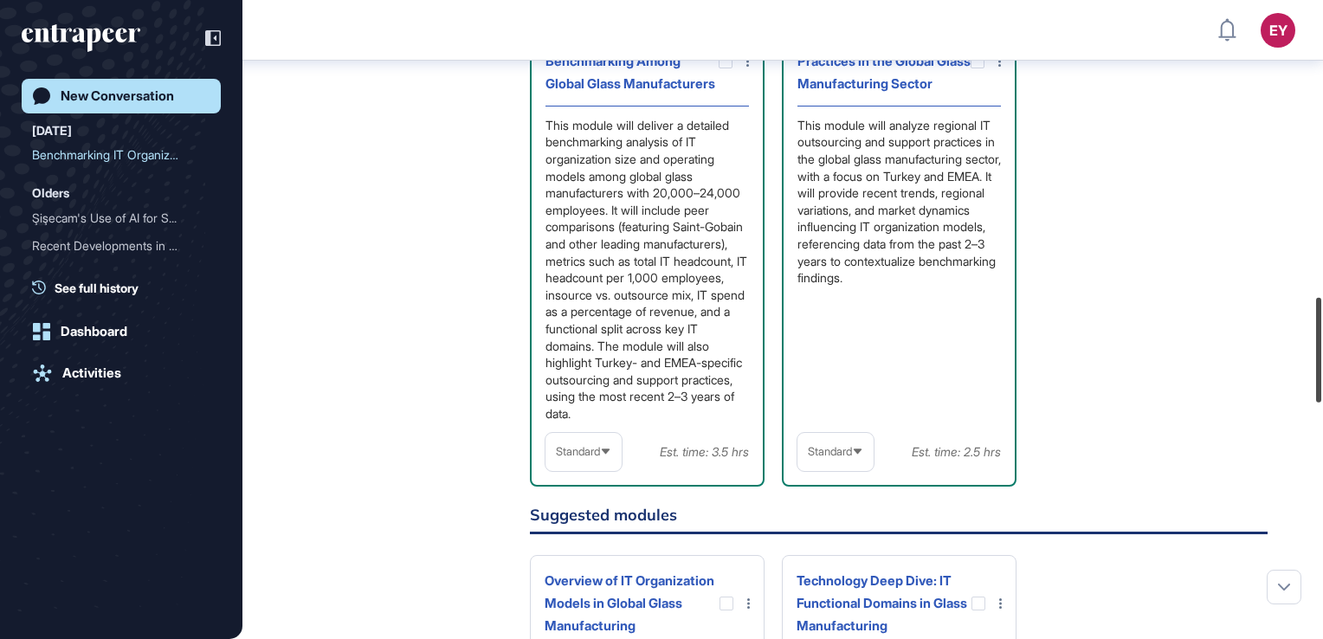
scroll to position [1806, 0]
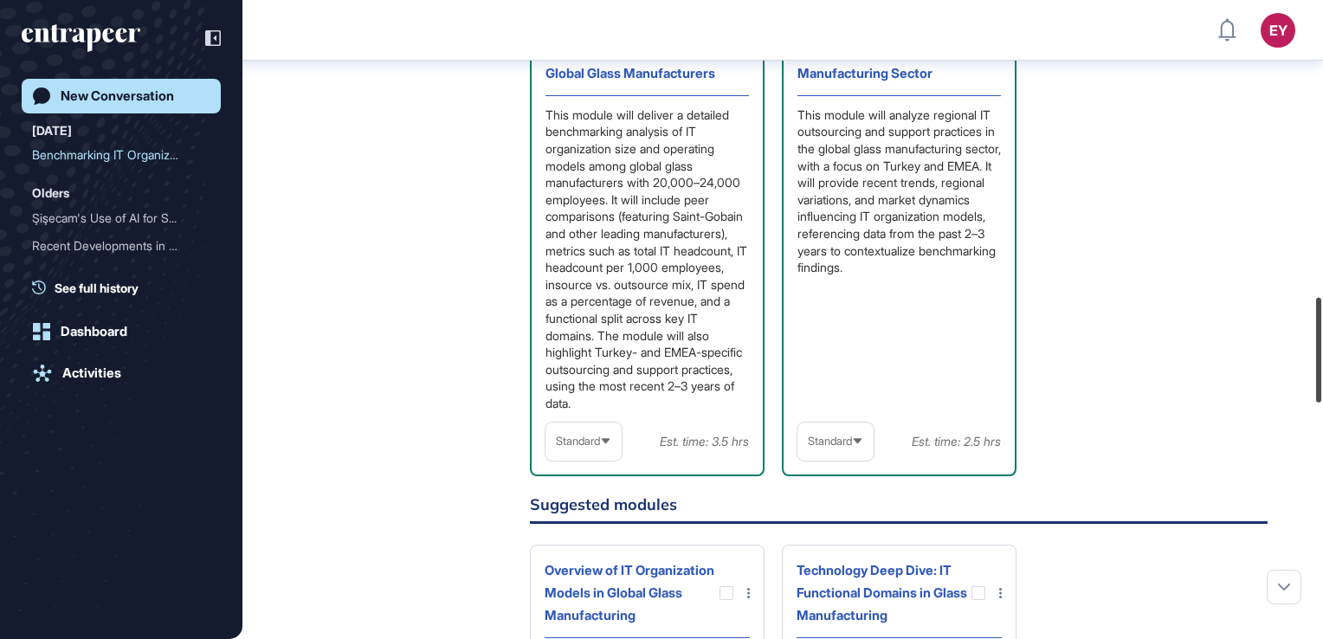
drag, startPoint x: 1313, startPoint y: 351, endPoint x: 1313, endPoint y: 371, distance: 19.0
click at [804, 371] on div at bounding box center [1318, 350] width 5 height 105
click at [606, 458] on div "Standard" at bounding box center [583, 441] width 76 height 34
click at [590, 570] on li "In-depth" at bounding box center [584, 552] width 66 height 35
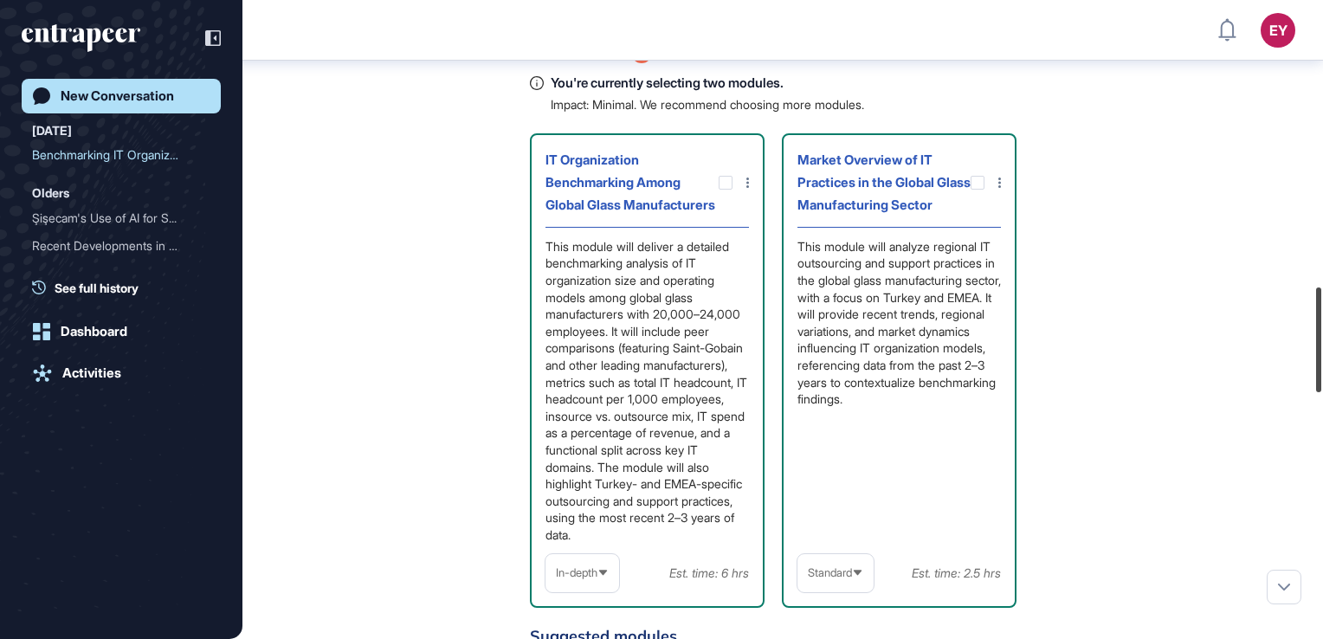
scroll to position [1738, 0]
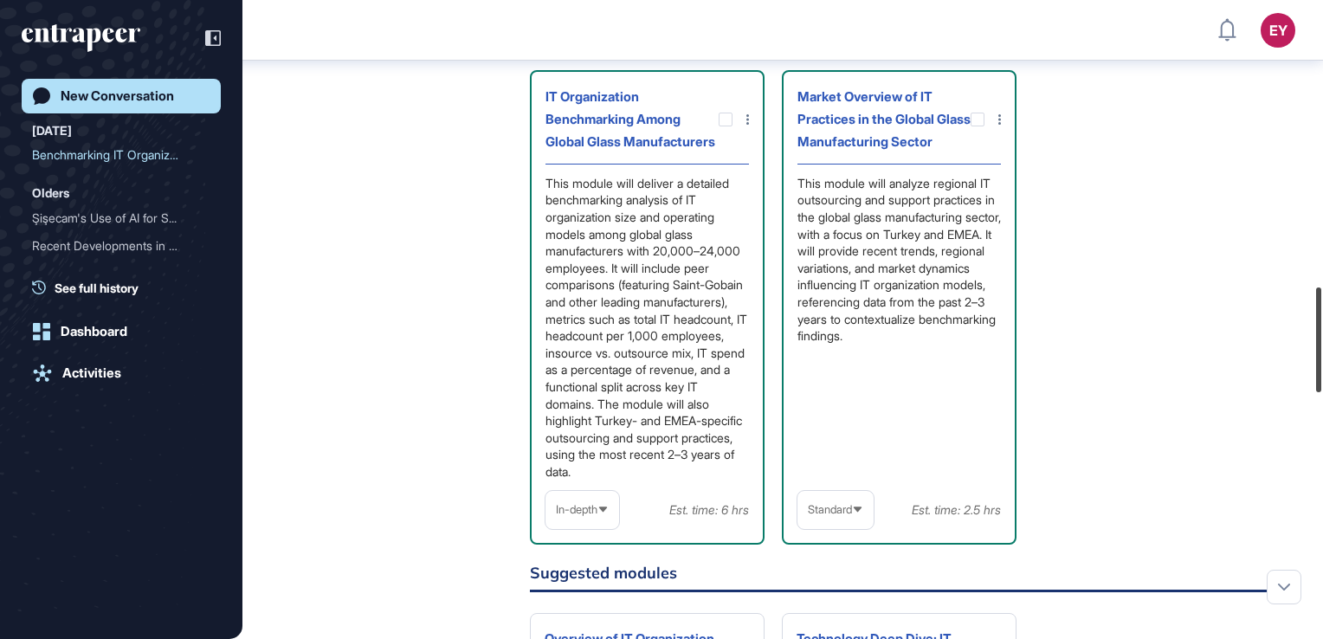
drag, startPoint x: 1317, startPoint y: 390, endPoint x: 1316, endPoint y: 379, distance: 11.3
click at [804, 379] on div at bounding box center [1318, 339] width 5 height 105
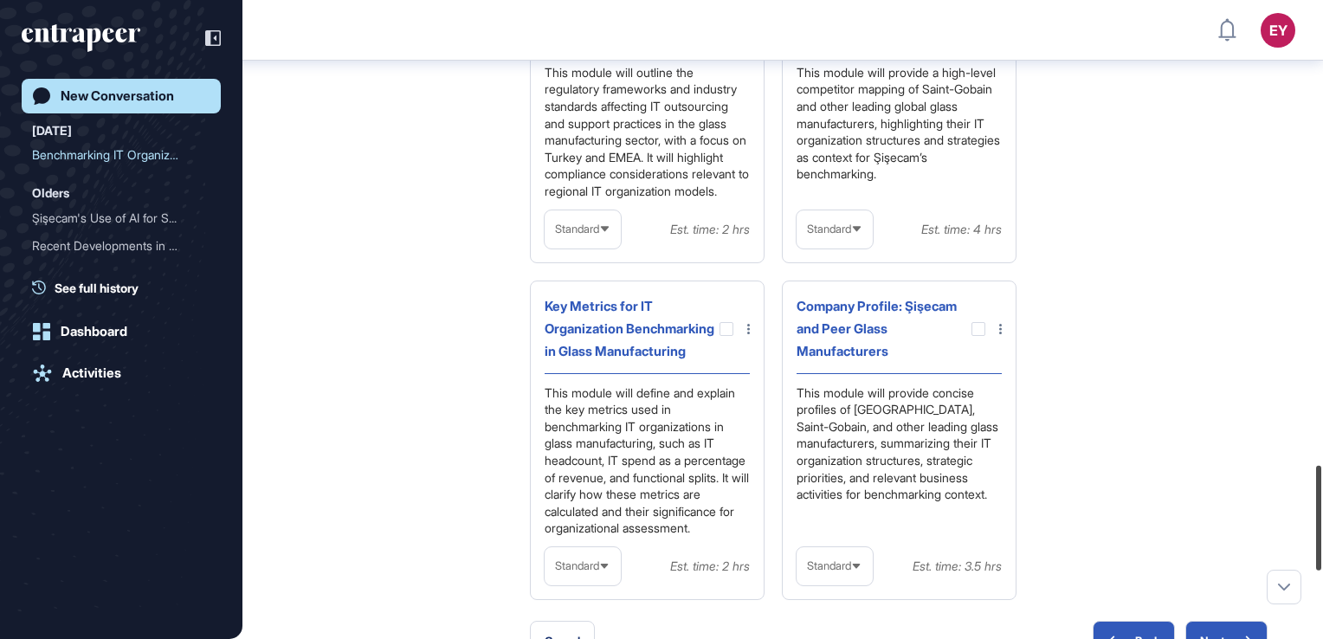
scroll to position [2822, 0]
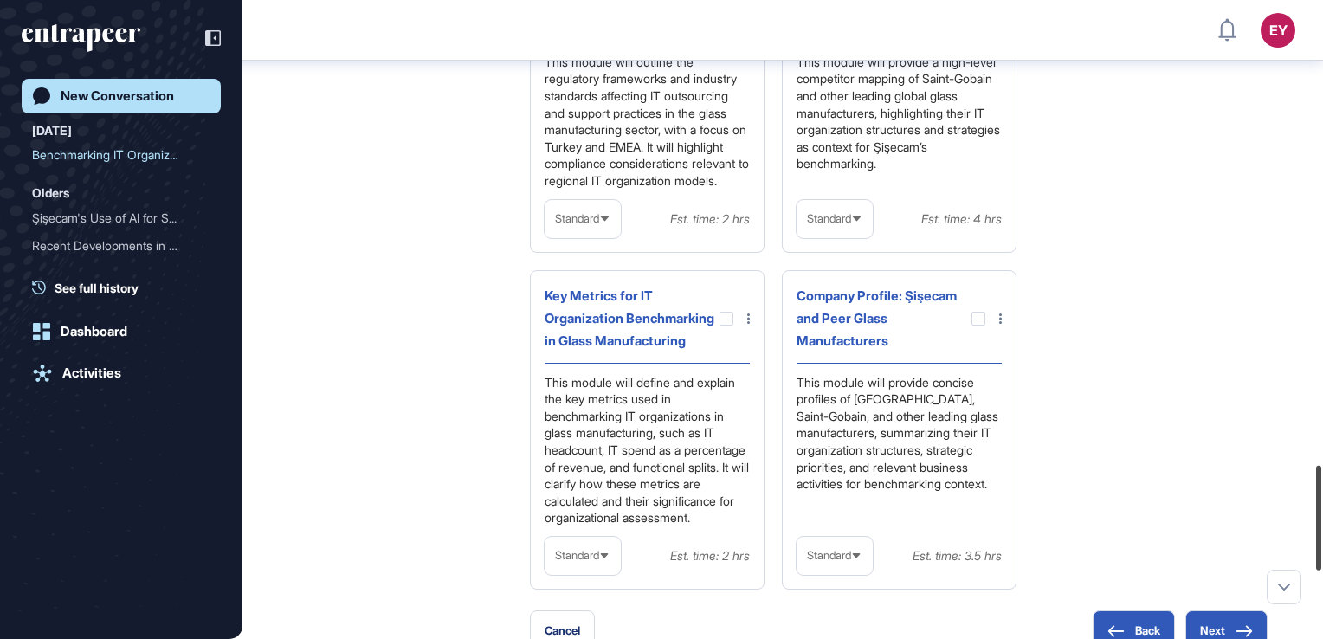
drag, startPoint x: 1319, startPoint y: 362, endPoint x: 1323, endPoint y: 540, distance: 178.4
click at [804, 540] on html "EY Dashboard Profile My Content Request More Data New Conversation [DATE] Bench…" at bounding box center [661, 319] width 1323 height 639
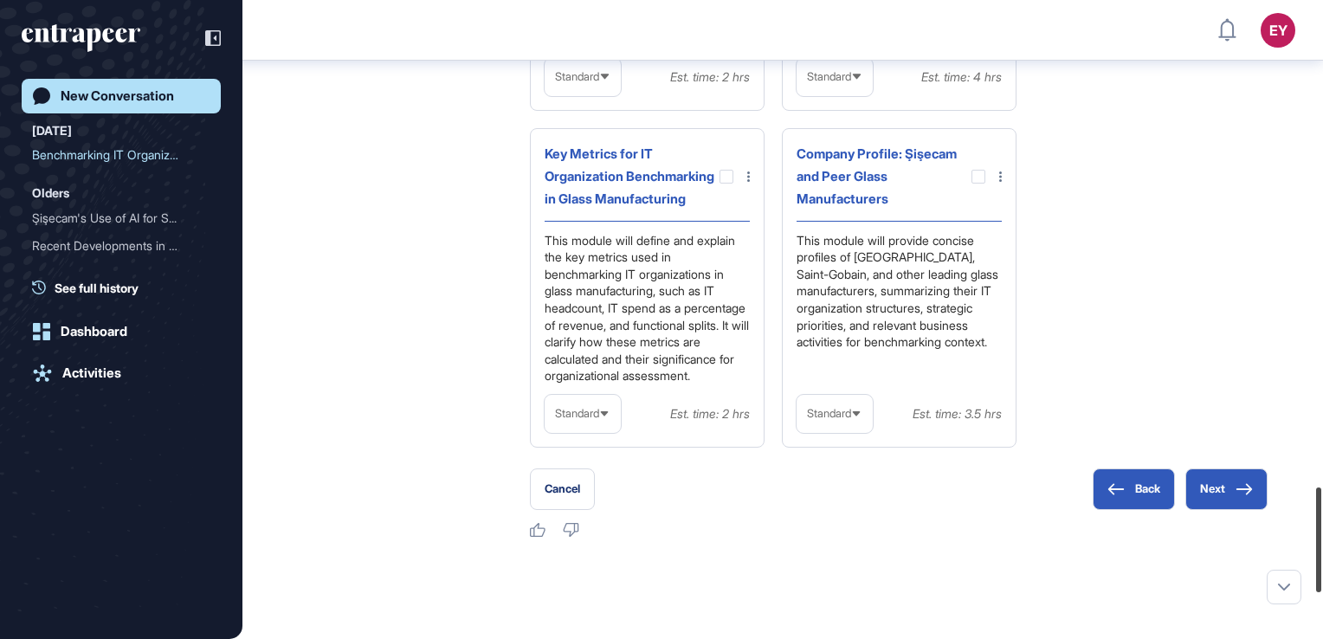
scroll to position [2970, 0]
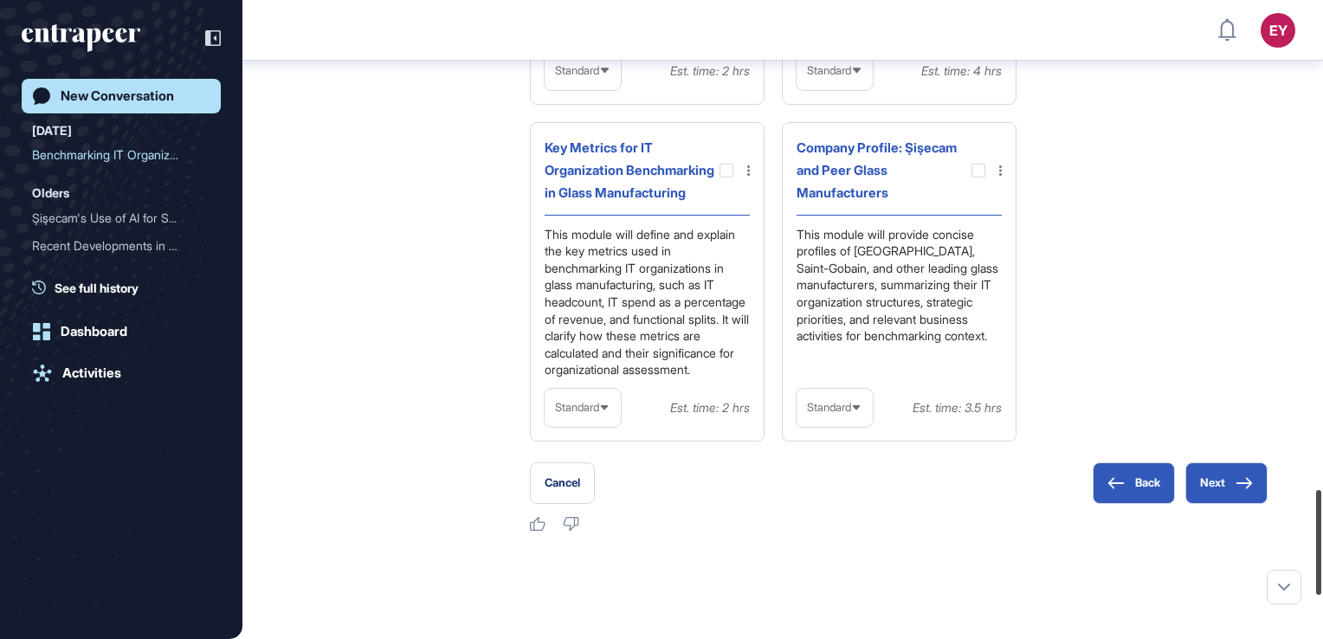
drag, startPoint x: 1314, startPoint y: 545, endPoint x: 1314, endPoint y: 570, distance: 24.2
click at [804, 570] on div at bounding box center [1318, 542] width 5 height 105
click at [729, 177] on div at bounding box center [726, 171] width 14 height 14
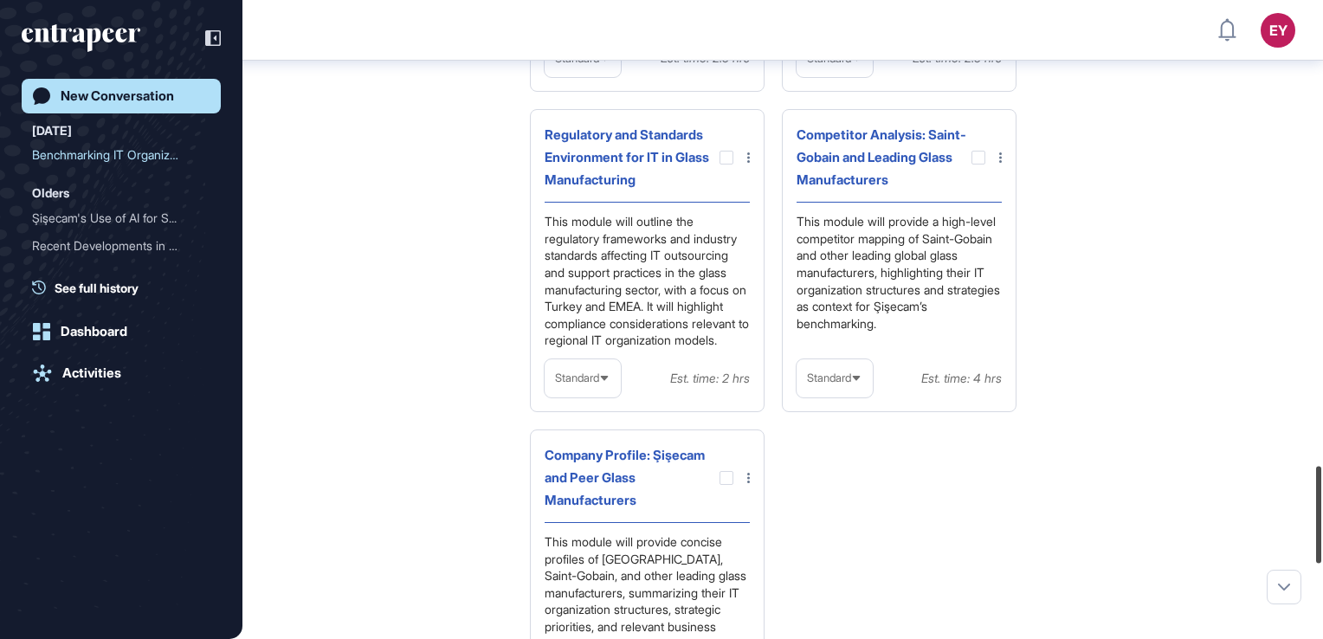
scroll to position [2990, 0]
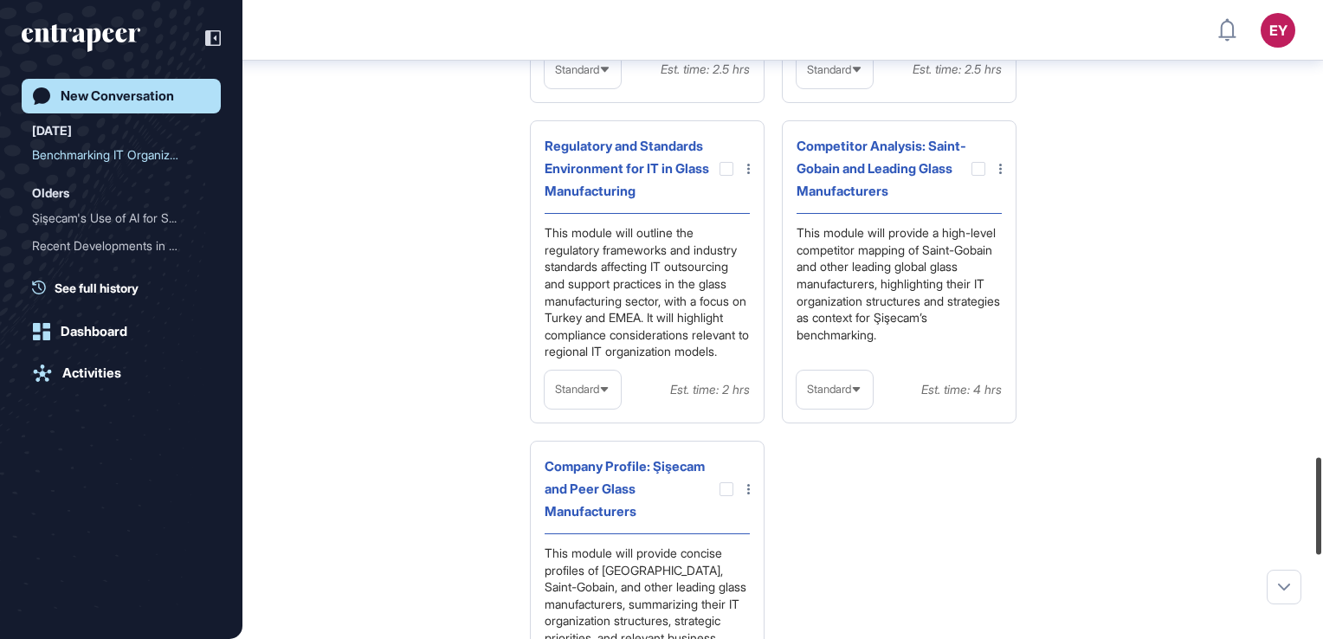
drag, startPoint x: 1318, startPoint y: 590, endPoint x: 1315, endPoint y: 535, distance: 54.7
click at [804, 535] on div at bounding box center [1318, 505] width 5 height 97
click at [804, 176] on div at bounding box center [978, 169] width 14 height 14
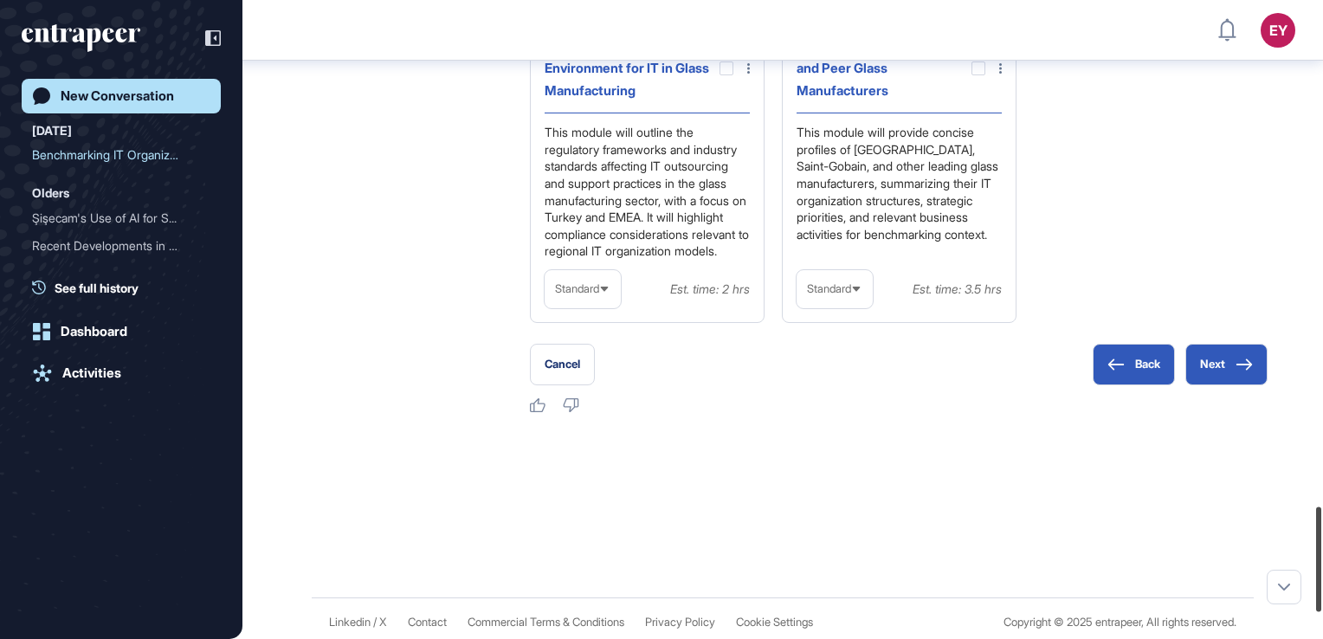
scroll to position [3096, 0]
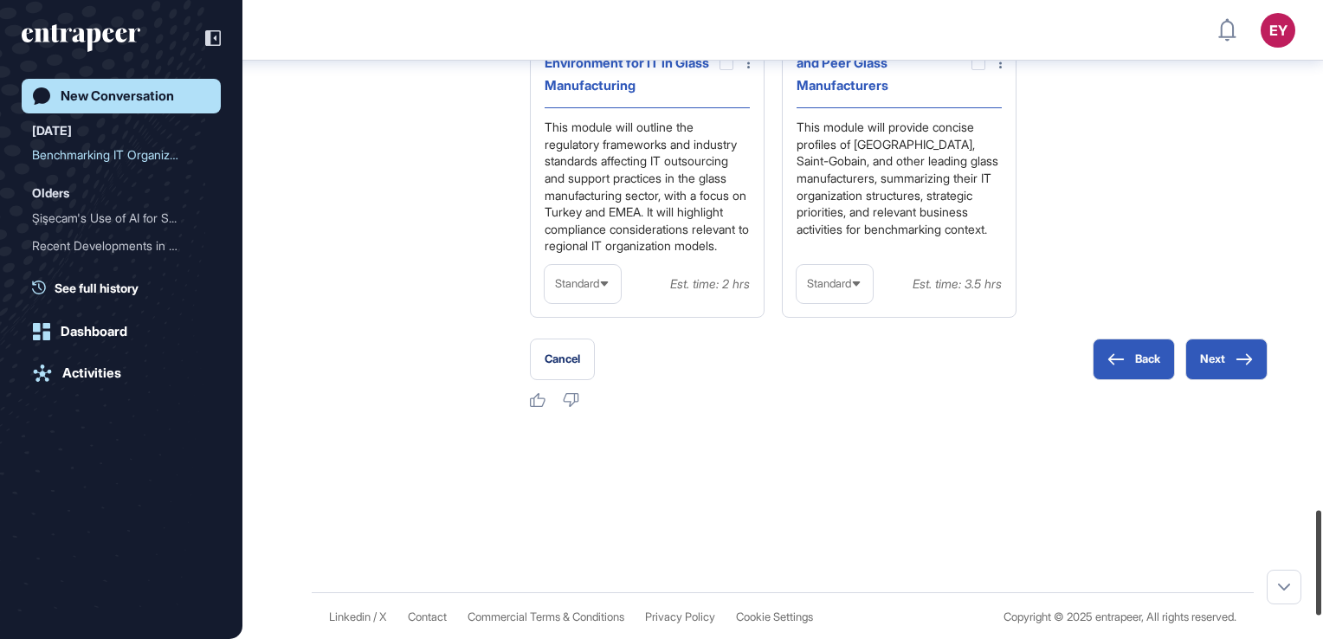
drag, startPoint x: 1319, startPoint y: 545, endPoint x: 1317, endPoint y: 563, distance: 17.5
click at [804, 563] on div at bounding box center [1318, 563] width 5 height 105
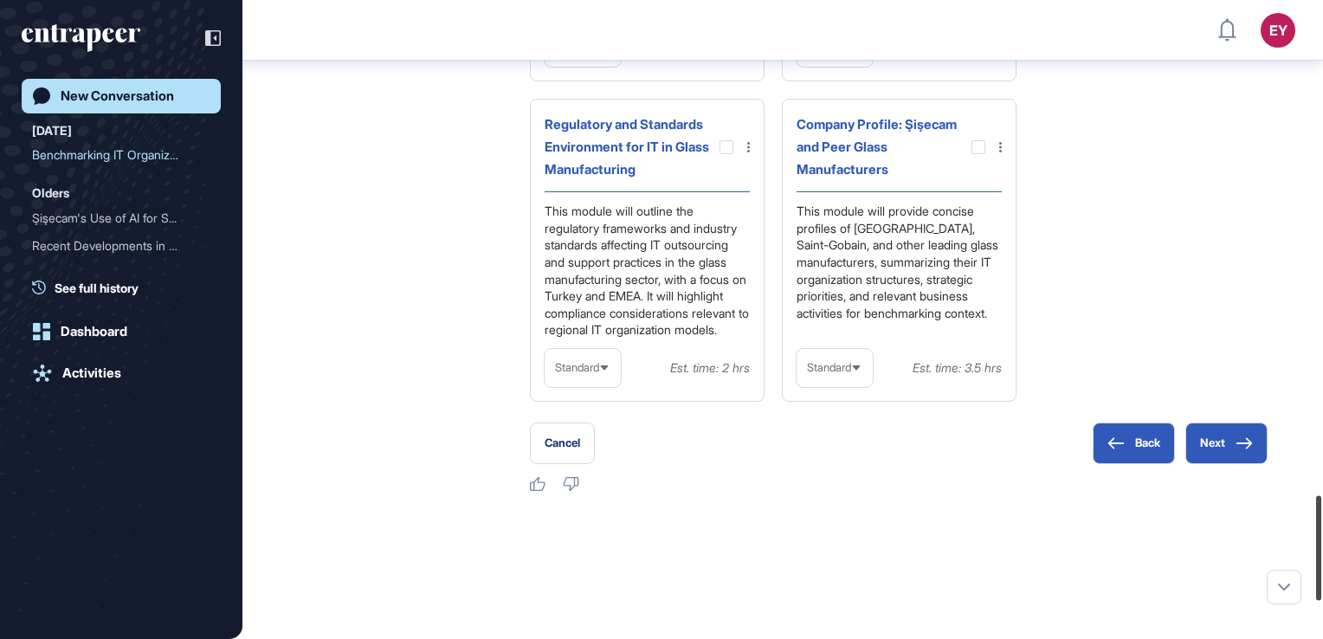
scroll to position [3027, 0]
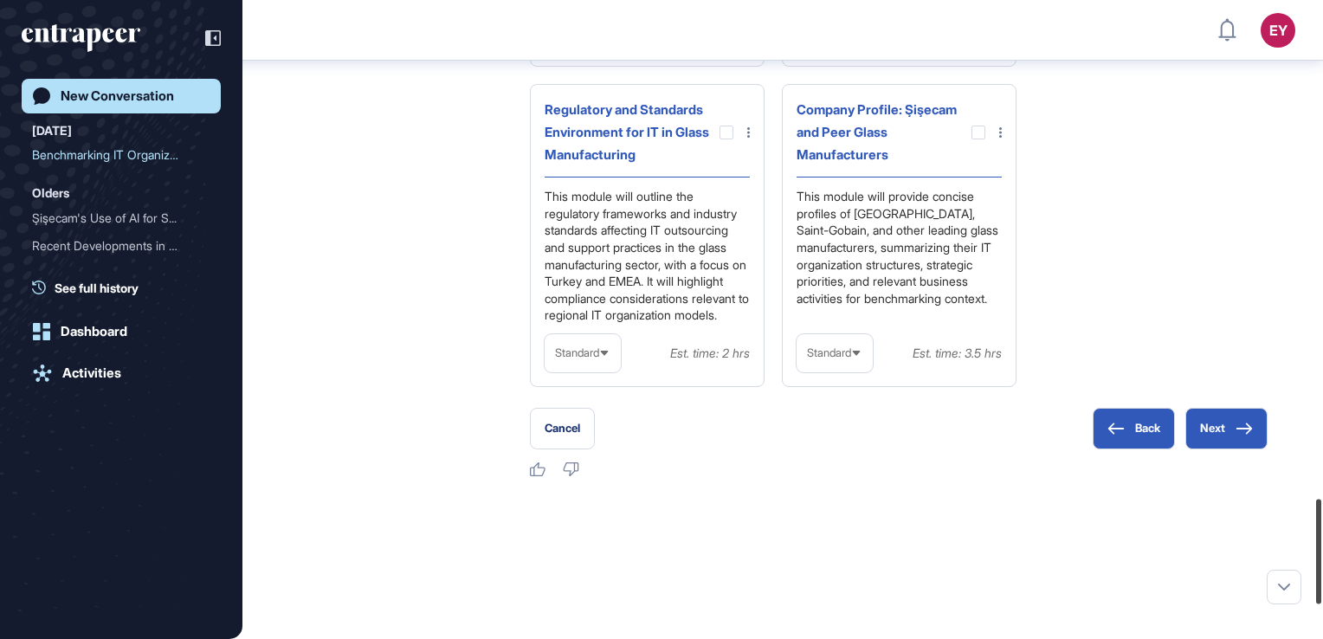
drag, startPoint x: 1315, startPoint y: 550, endPoint x: 1312, endPoint y: 538, distance: 11.6
click at [804, 538] on div at bounding box center [1318, 552] width 5 height 105
click at [804, 435] on icon at bounding box center [1243, 428] width 17 height 12
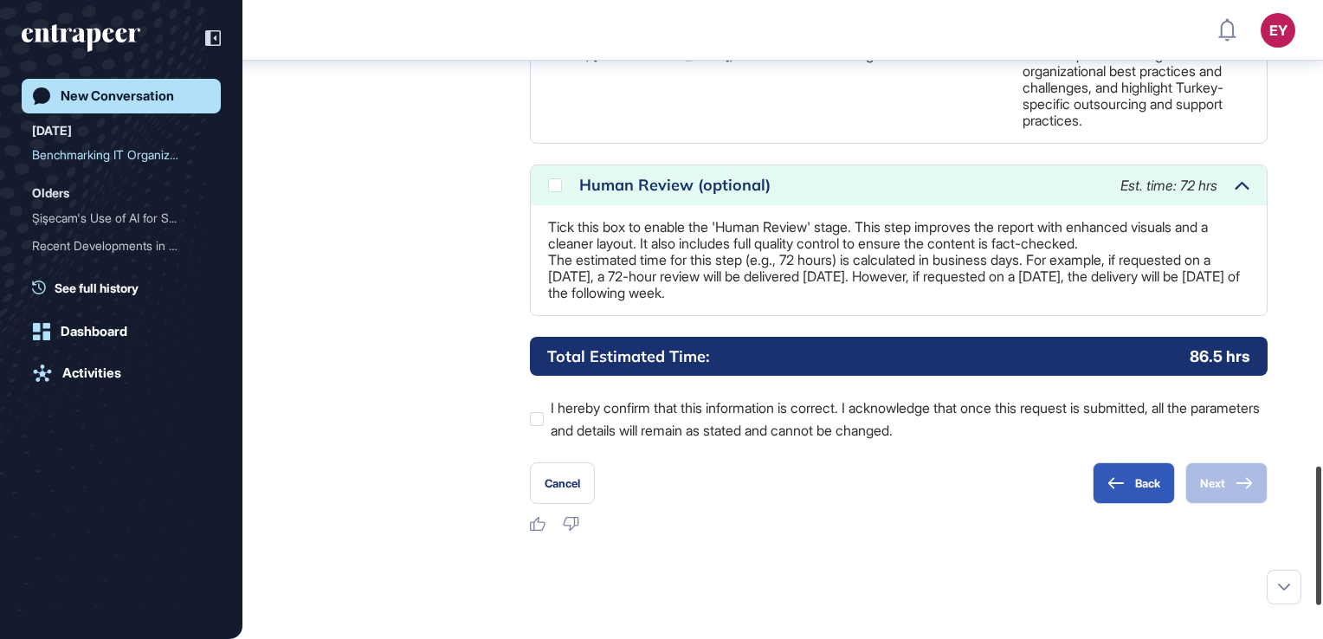
scroll to position [2147, 0]
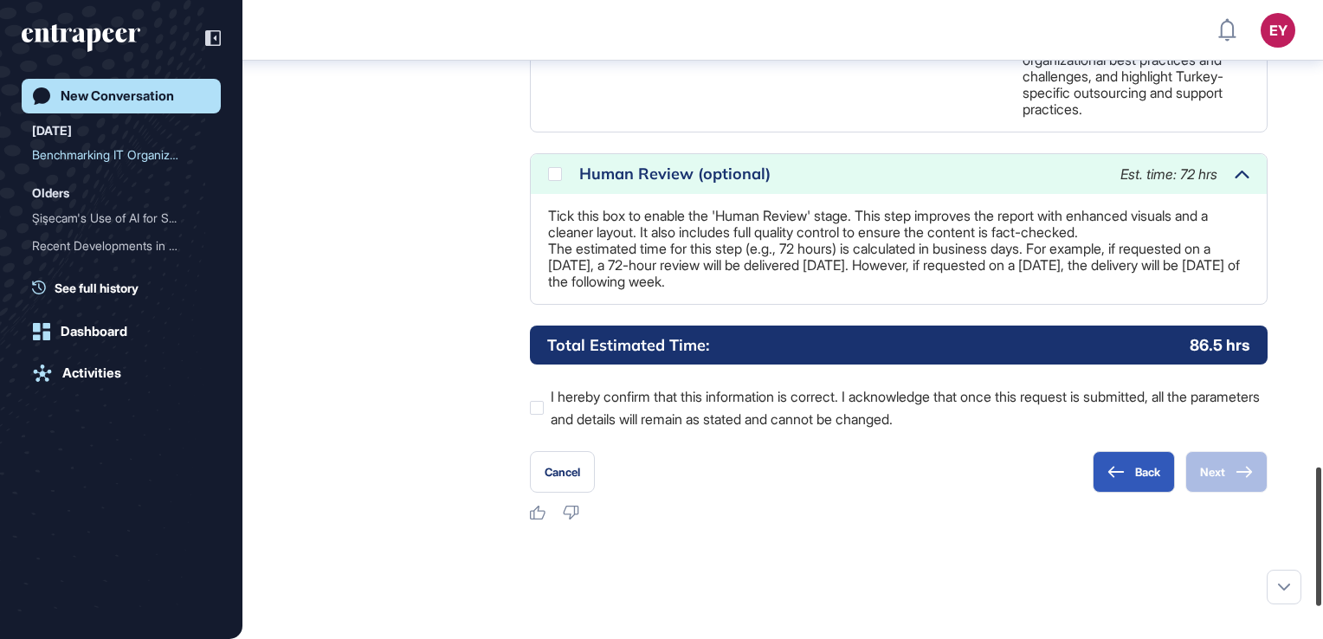
drag, startPoint x: 1322, startPoint y: 334, endPoint x: 1310, endPoint y: 527, distance: 193.4
click at [804, 527] on div at bounding box center [1318, 536] width 5 height 139
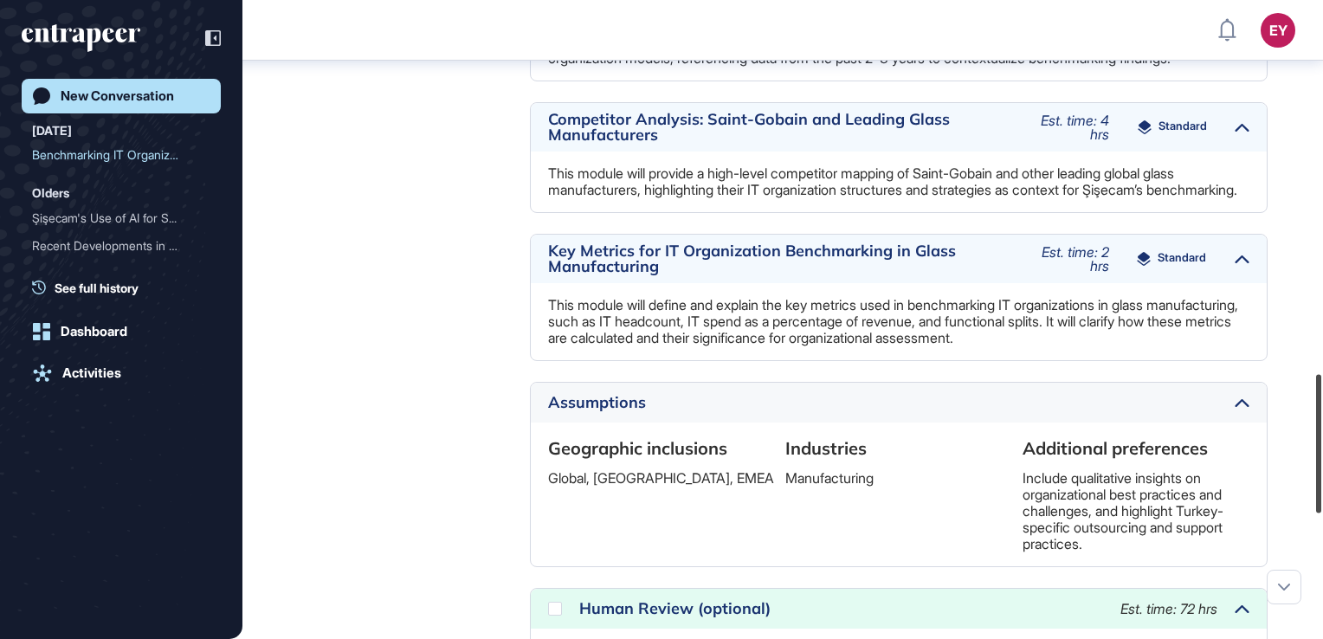
scroll to position [1707, 0]
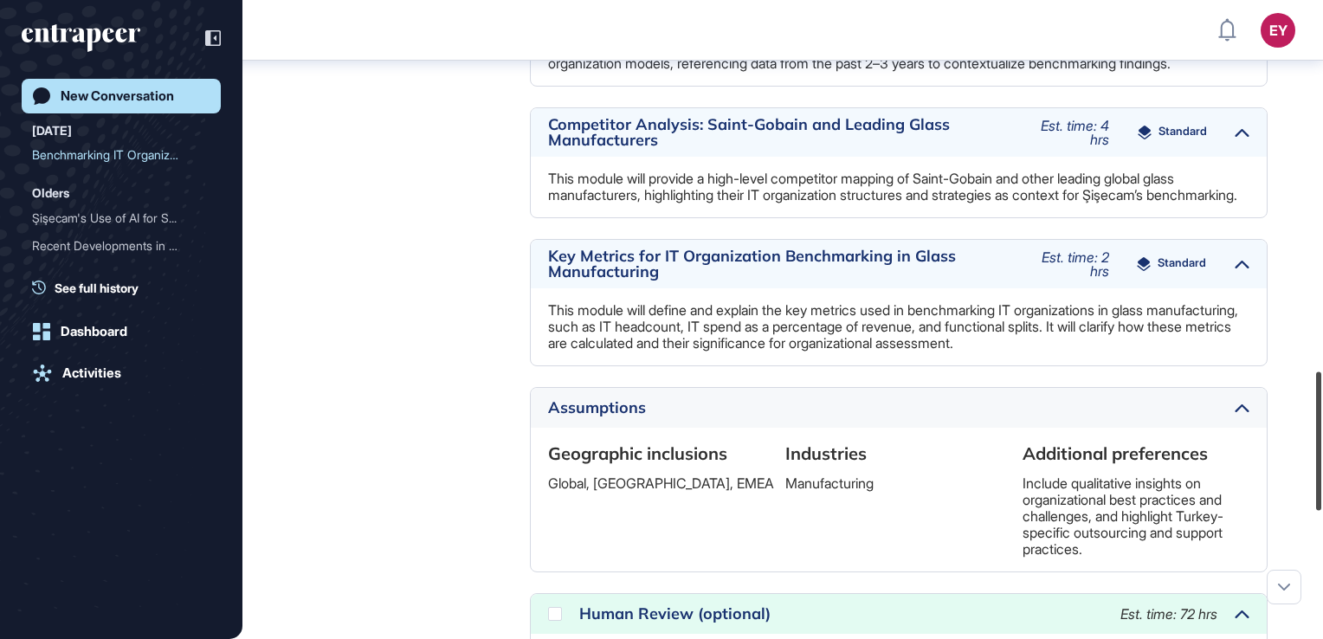
drag, startPoint x: 1316, startPoint y: 554, endPoint x: 1325, endPoint y: 459, distance: 95.6
click at [804, 459] on html "EY Dashboard Profile My Content Request More Data New Conversation [DATE] Bench…" at bounding box center [661, 319] width 1323 height 639
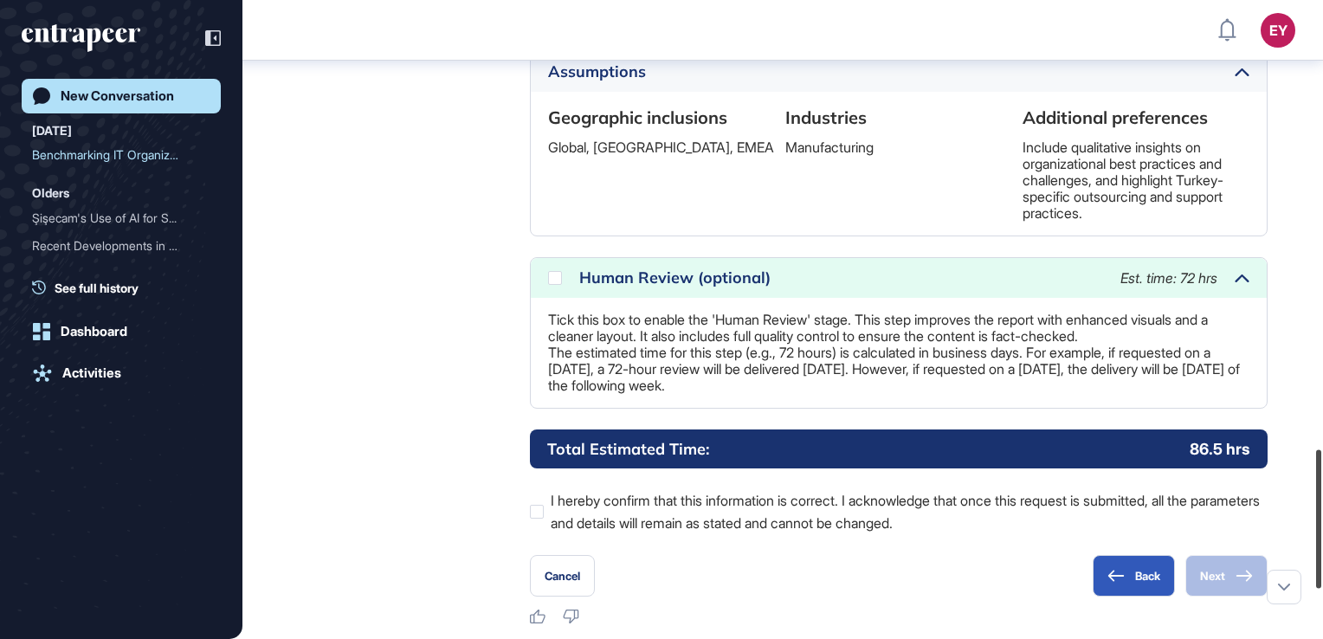
scroll to position [2012, 0]
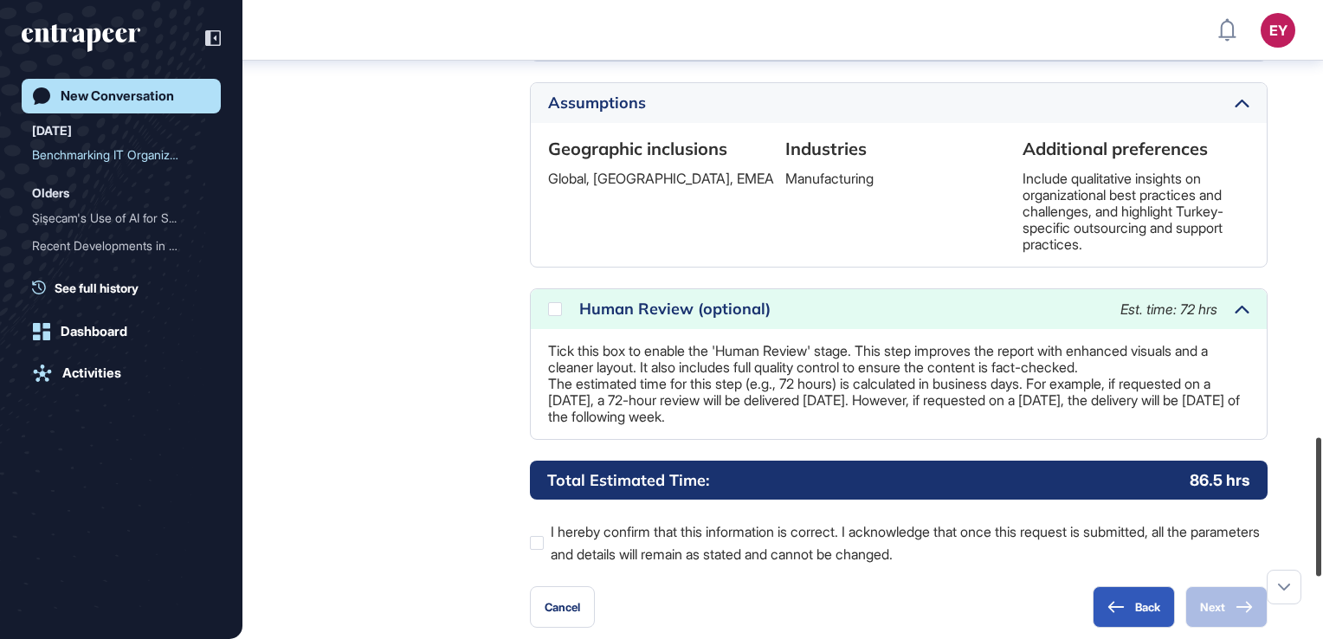
drag, startPoint x: 1316, startPoint y: 445, endPoint x: 1302, endPoint y: 511, distance: 67.2
click at [804, 511] on div "EY Dashboard Profile My Content Request More Data New Conversation [DATE] Bench…" at bounding box center [661, 319] width 1323 height 639
click at [536, 550] on div at bounding box center [537, 543] width 14 height 14
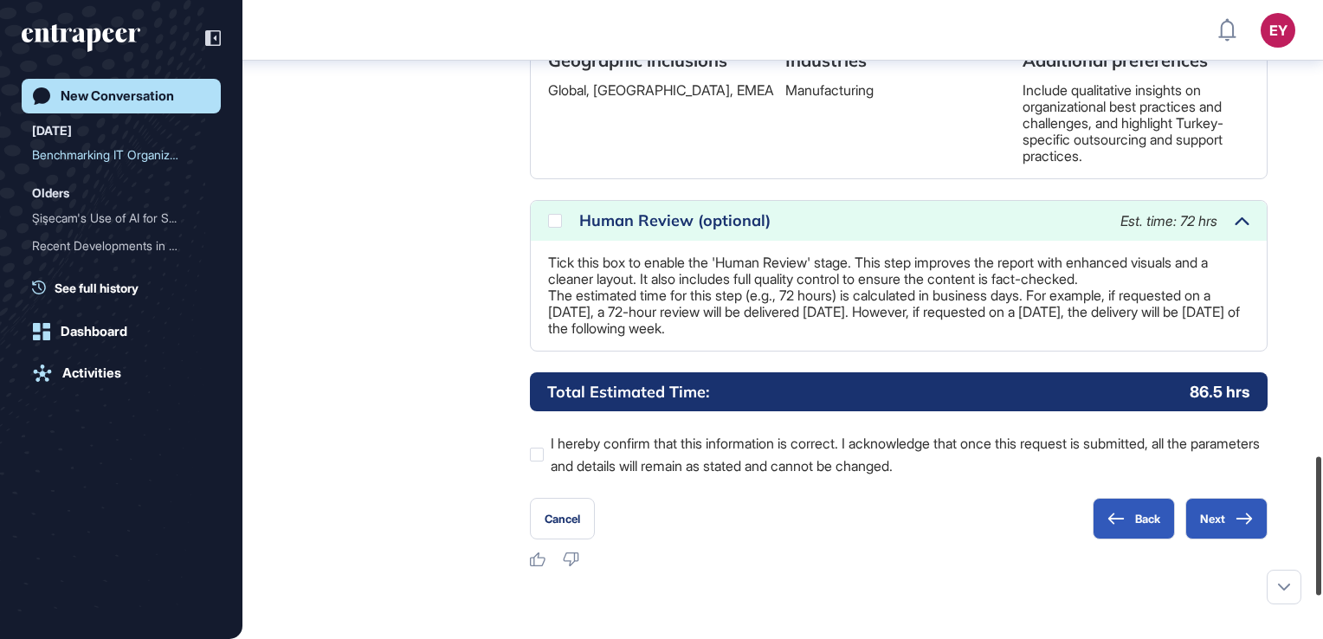
scroll to position [2104, 0]
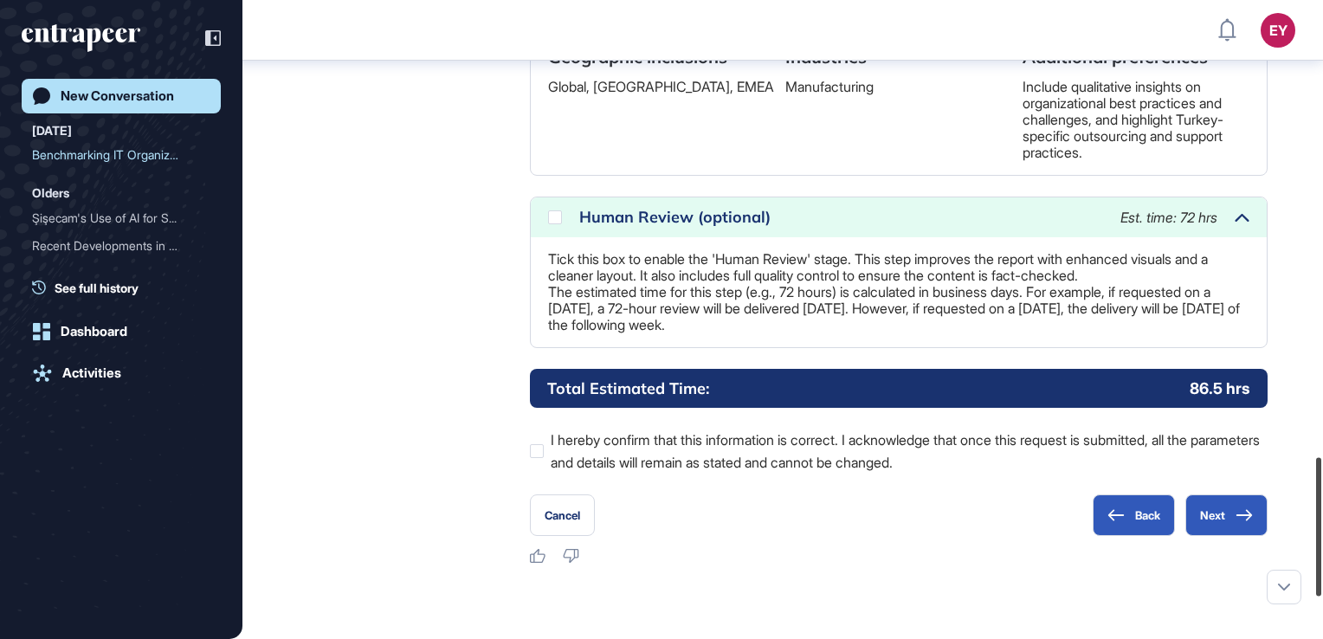
drag, startPoint x: 1319, startPoint y: 488, endPoint x: 1316, endPoint y: 508, distance: 20.2
click at [804, 508] on div at bounding box center [1318, 527] width 5 height 139
click at [804, 536] on button "Next" at bounding box center [1226, 515] width 82 height 42
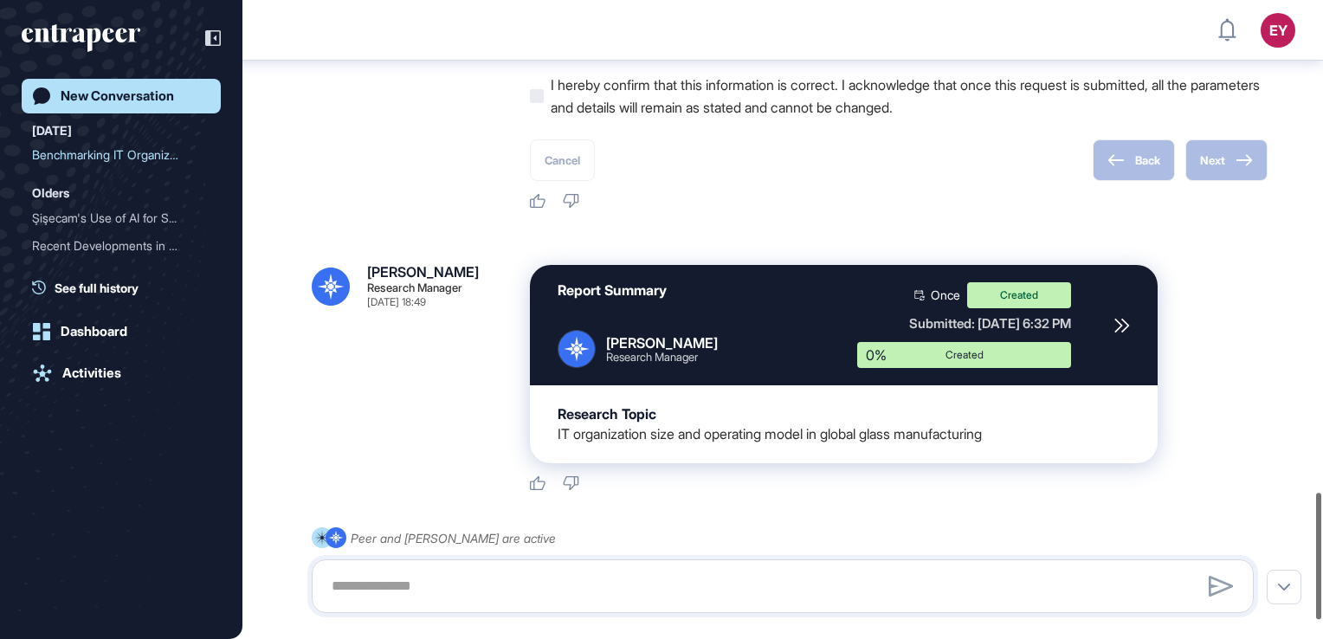
scroll to position [2484, 0]
